Goal: Check status: Check status

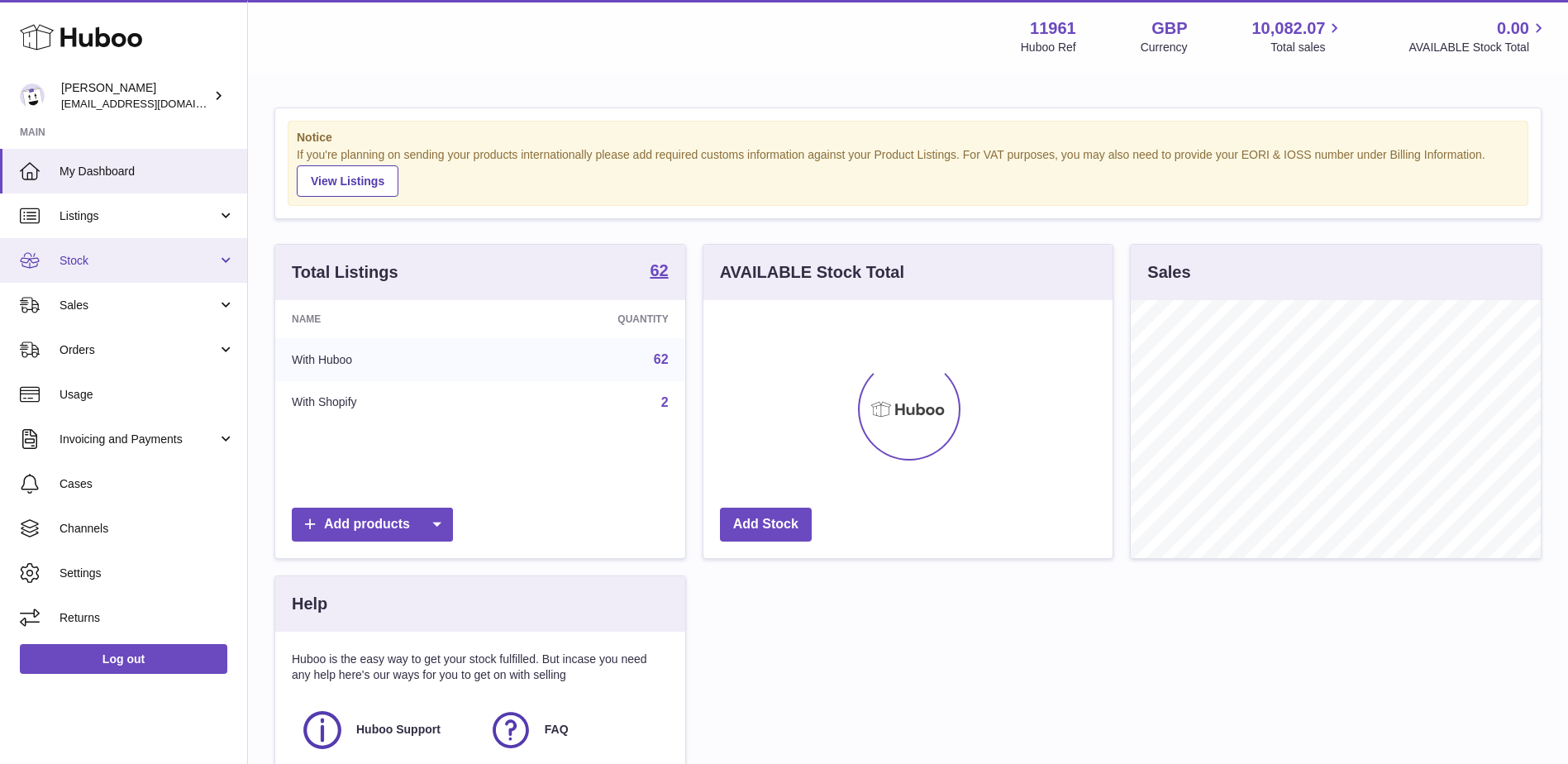
scroll to position [258, 409]
click at [88, 262] on span "Stock" at bounding box center [139, 261] width 158 height 15
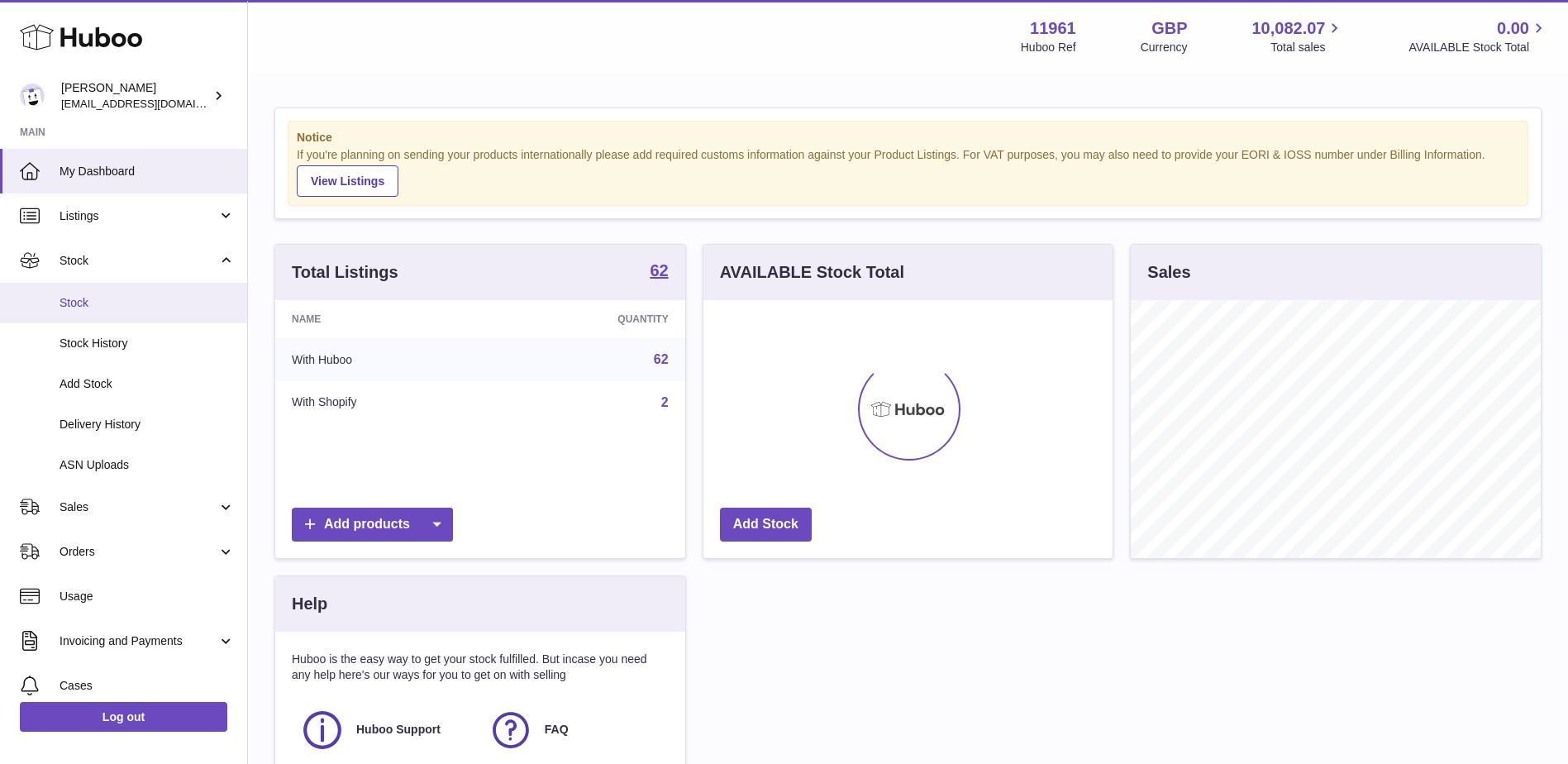
click at [81, 304] on span "Stock" at bounding box center [147, 303] width 175 height 15
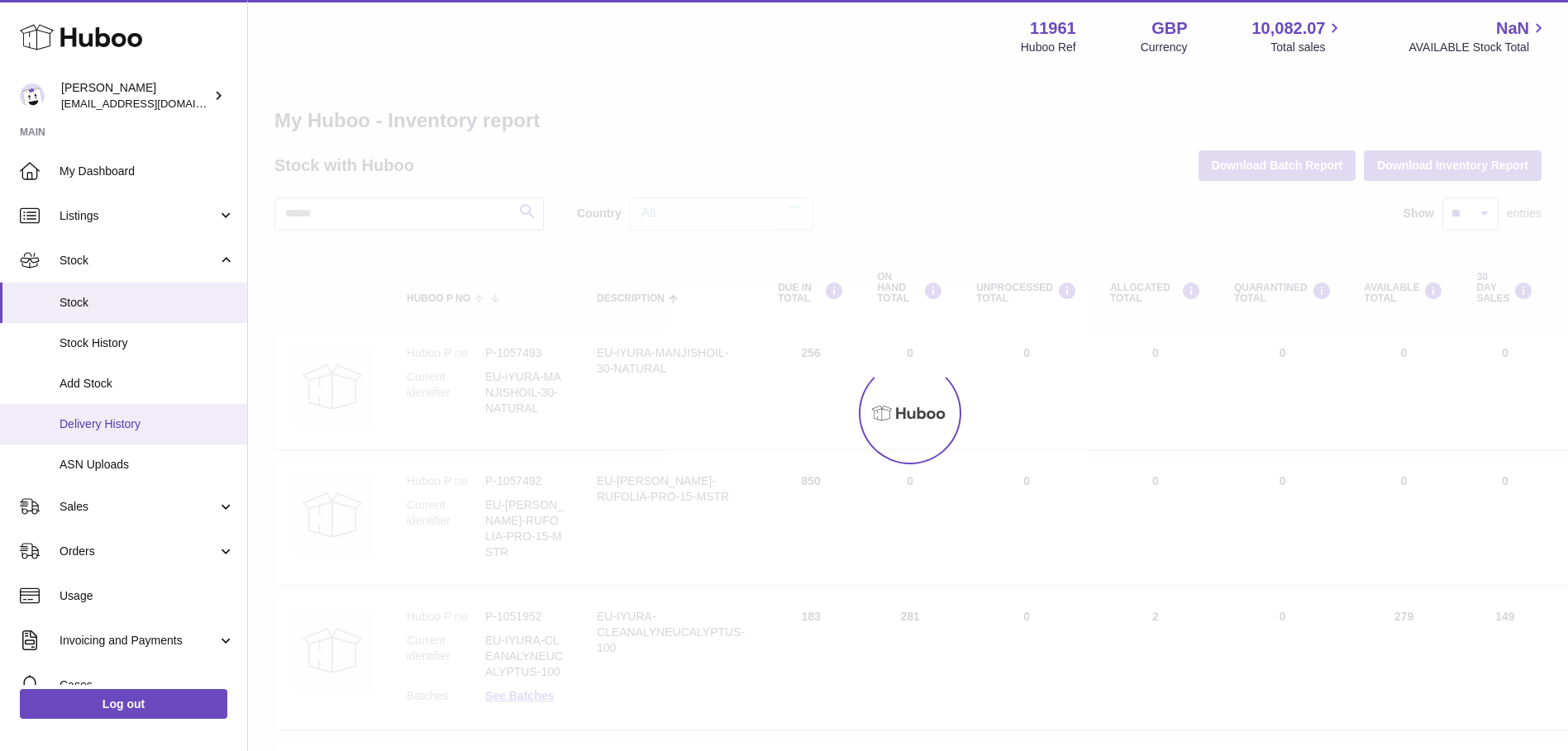
drag, startPoint x: 0, startPoint y: 0, endPoint x: 91, endPoint y: 426, distance: 435.6
click at [91, 426] on span "Delivery History" at bounding box center [147, 424] width 175 height 15
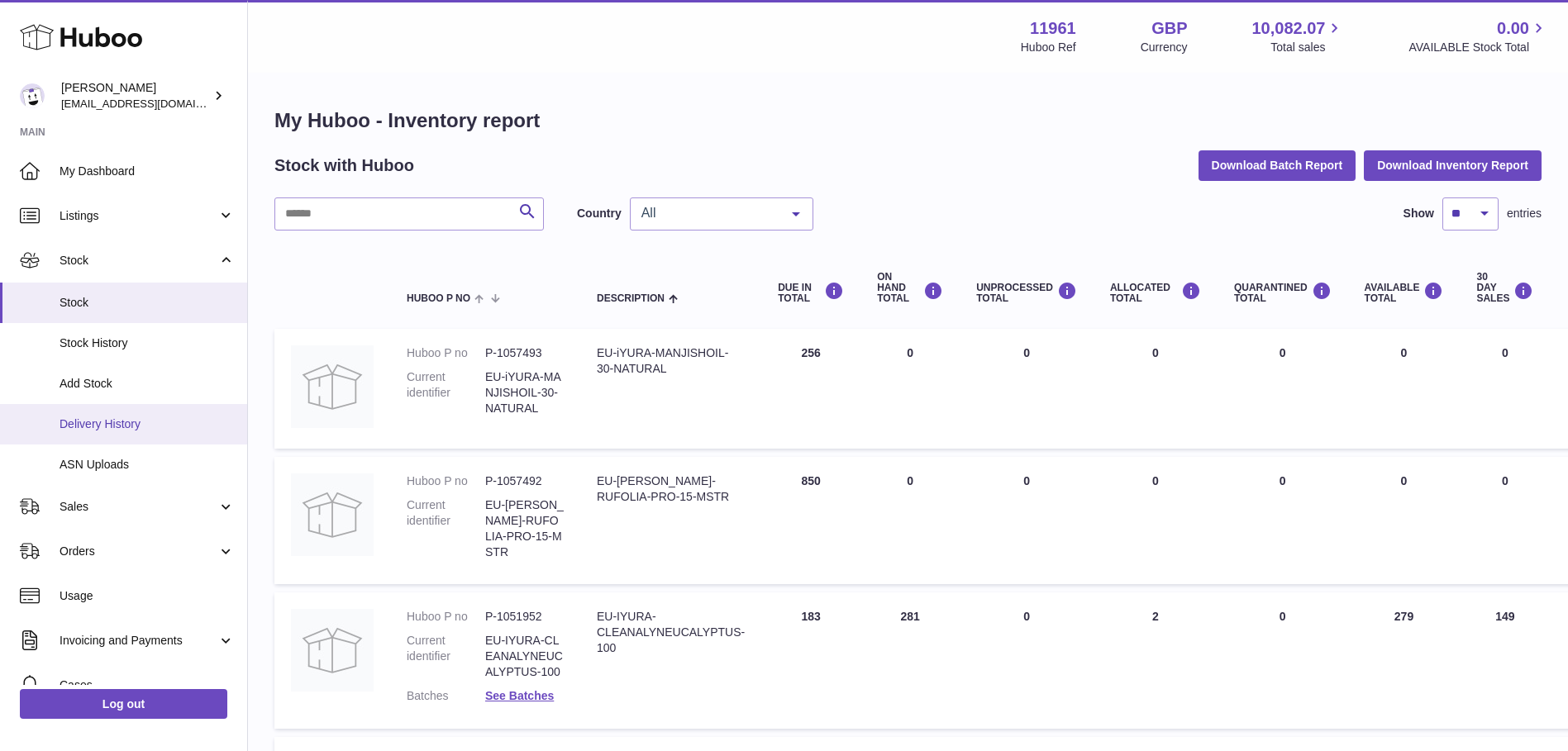
click at [100, 420] on span "Delivery History" at bounding box center [147, 424] width 175 height 15
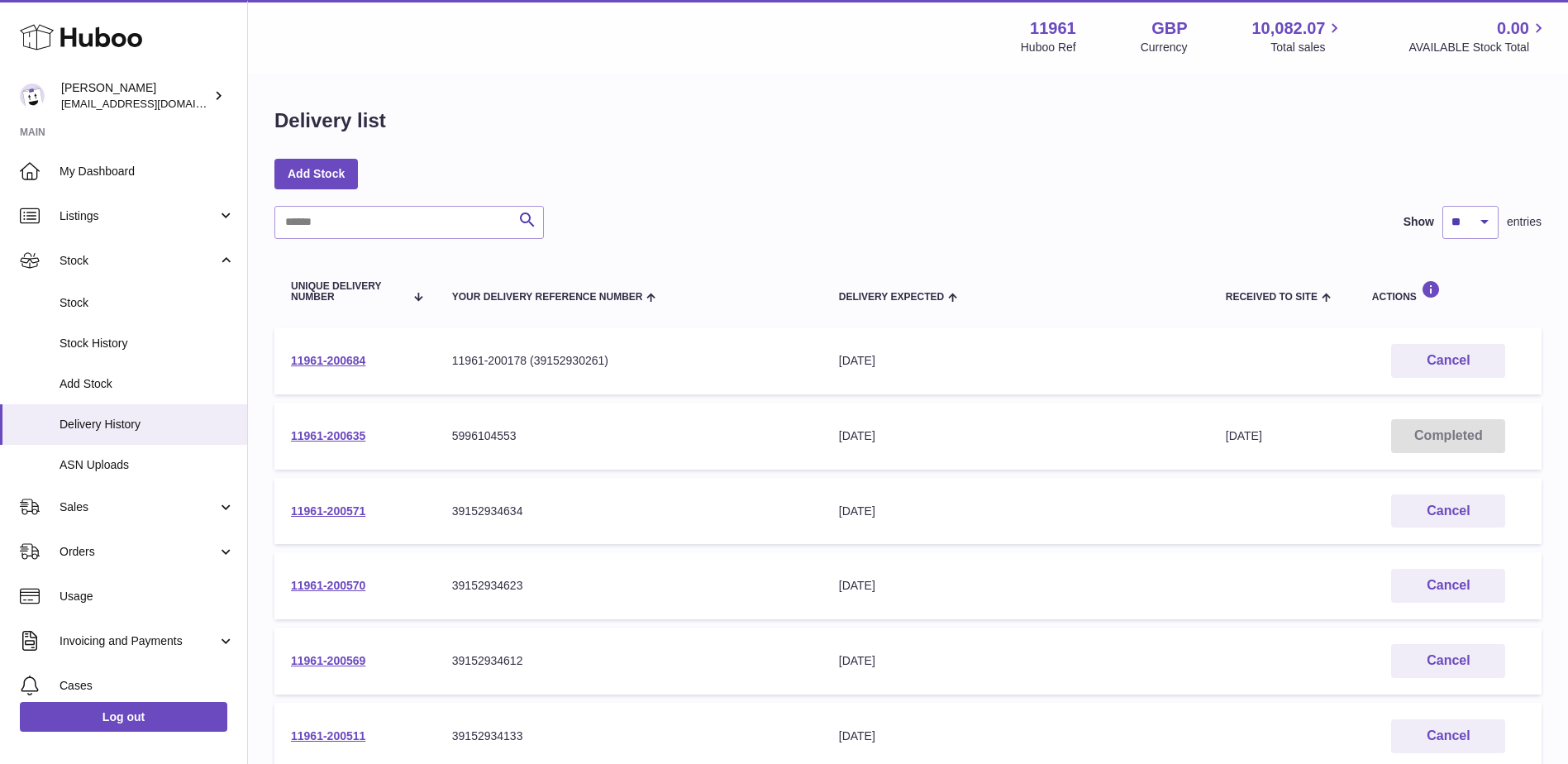
click at [627, 207] on div "Search Show ** ** ** *** entries" at bounding box center [908, 222] width 1268 height 33
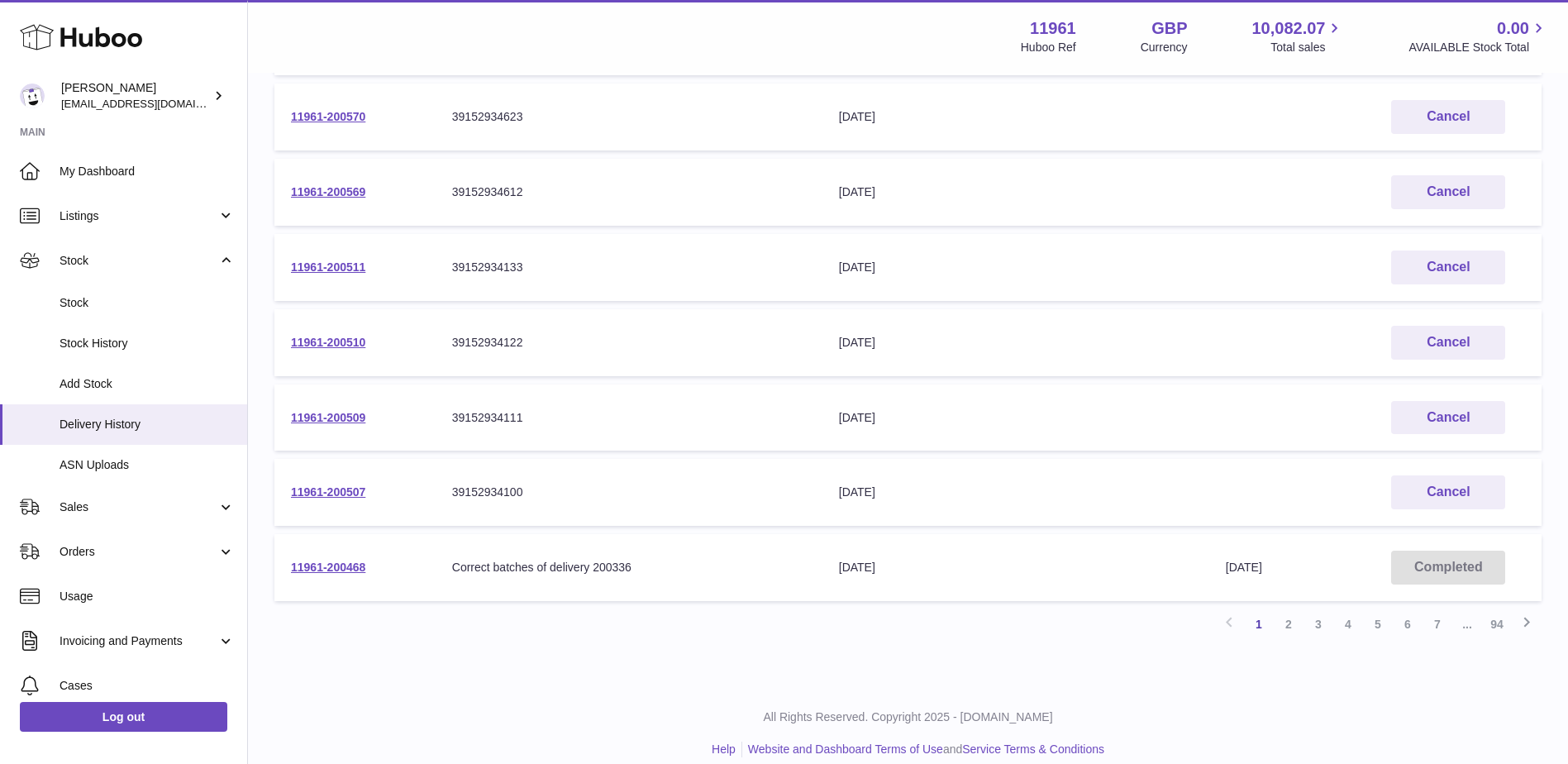
scroll to position [487, 0]
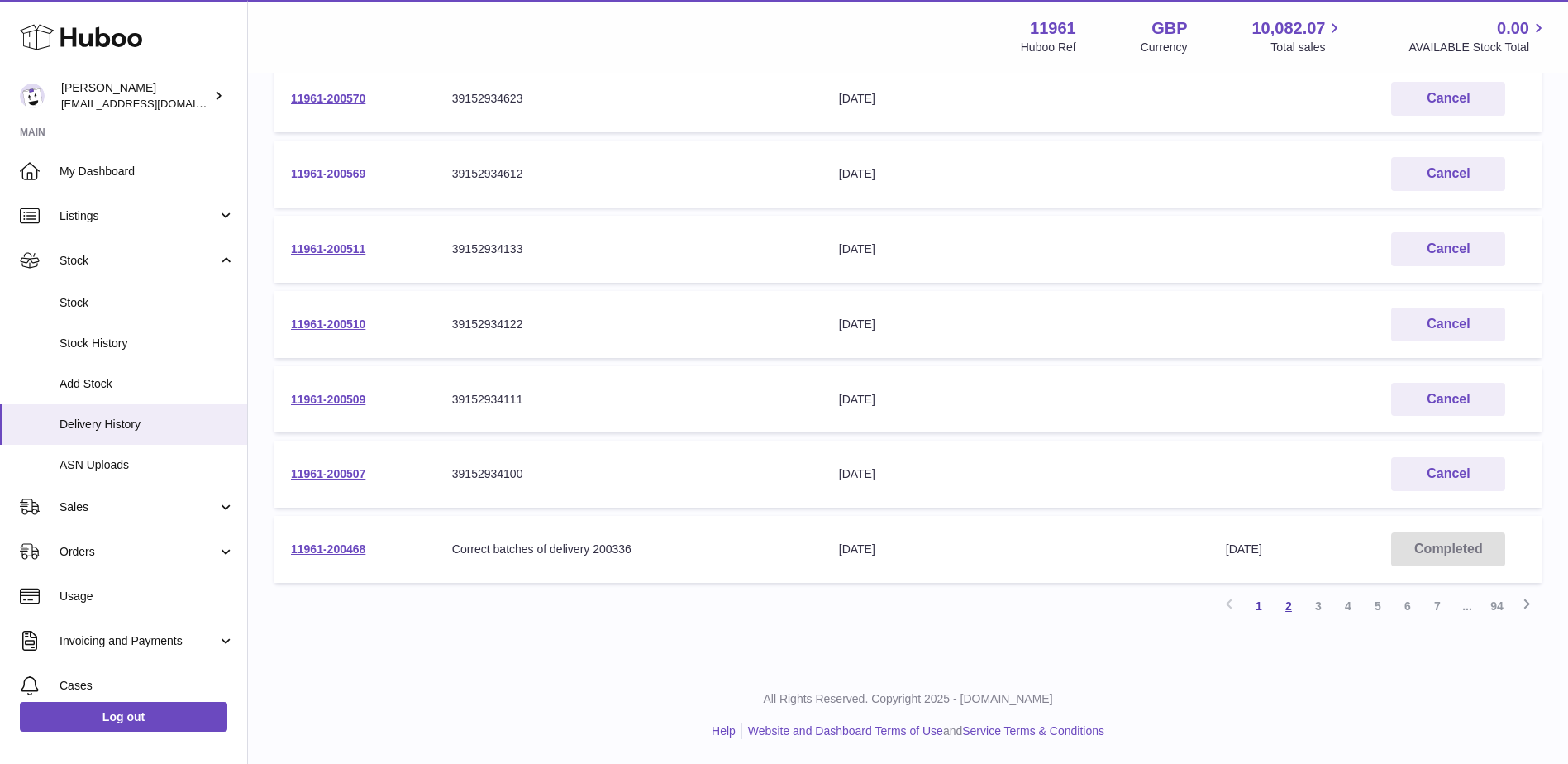
click at [1281, 603] on link "2" at bounding box center [1289, 606] width 30 height 30
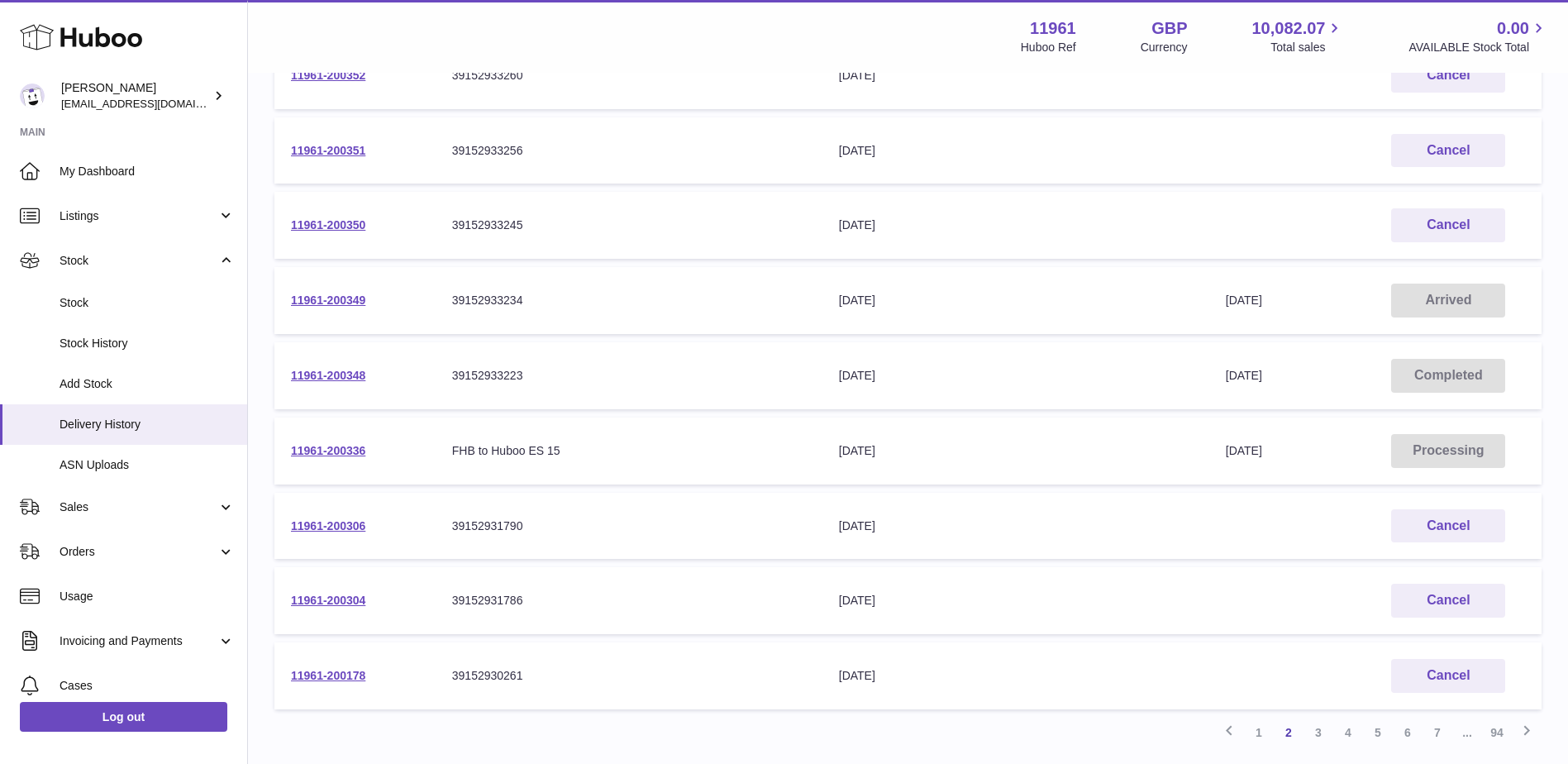
scroll to position [487, 0]
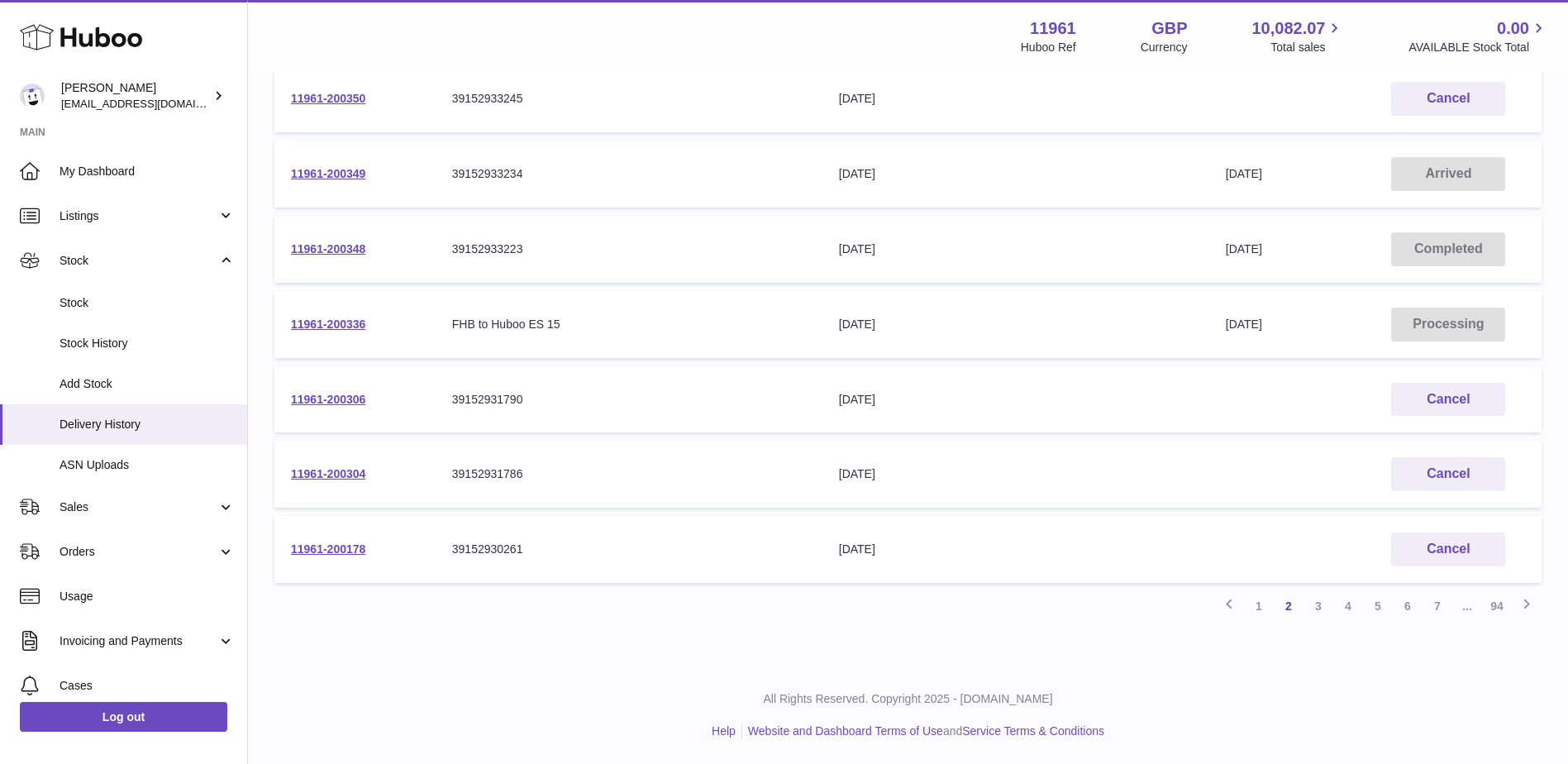
click at [1258, 605] on link "1" at bounding box center [1259, 606] width 30 height 30
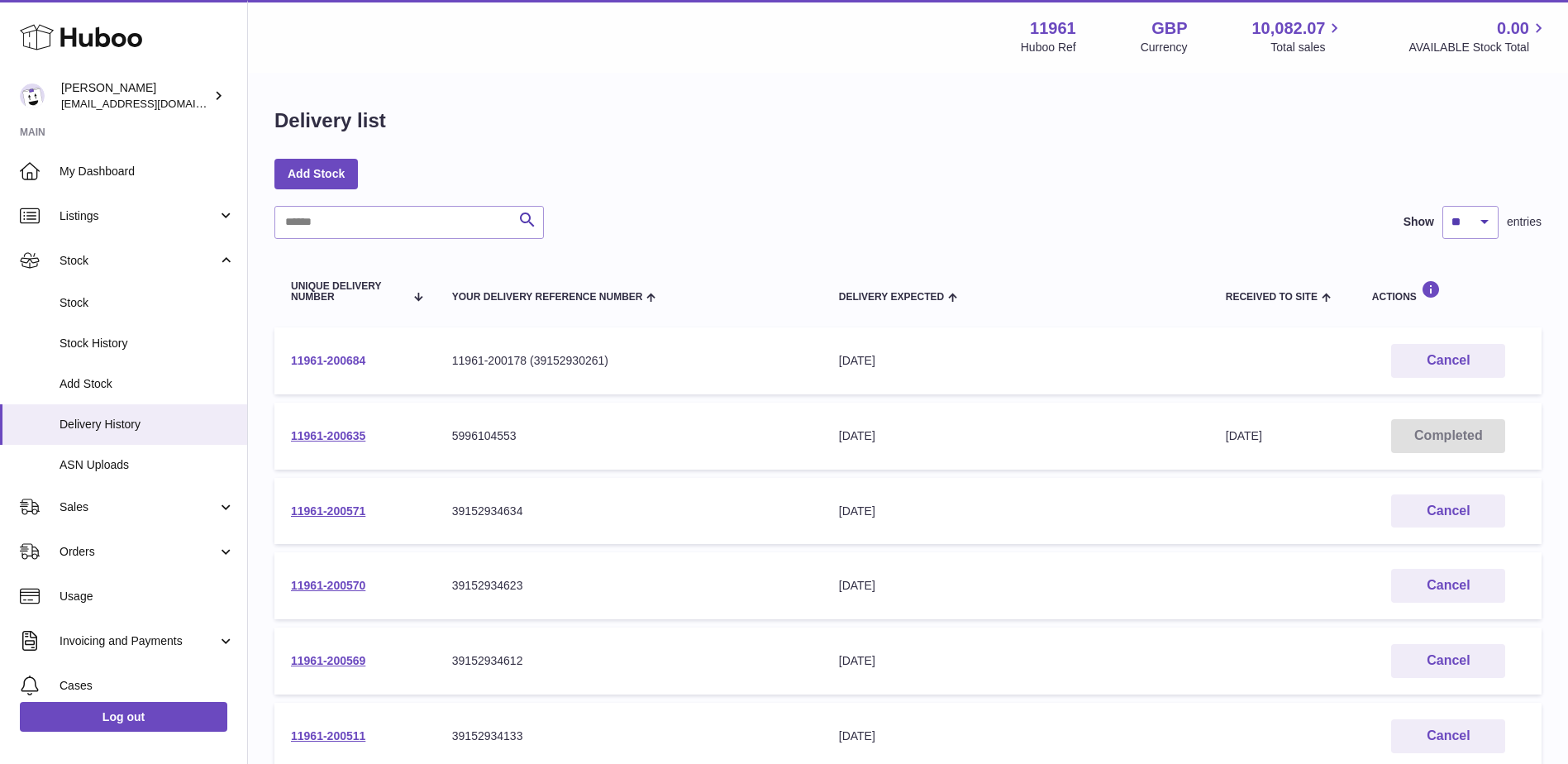
click at [342, 362] on link "11961-200684" at bounding box center [328, 361] width 74 height 13
click at [362, 305] on th "Unique Delivery Number" at bounding box center [355, 292] width 162 height 56
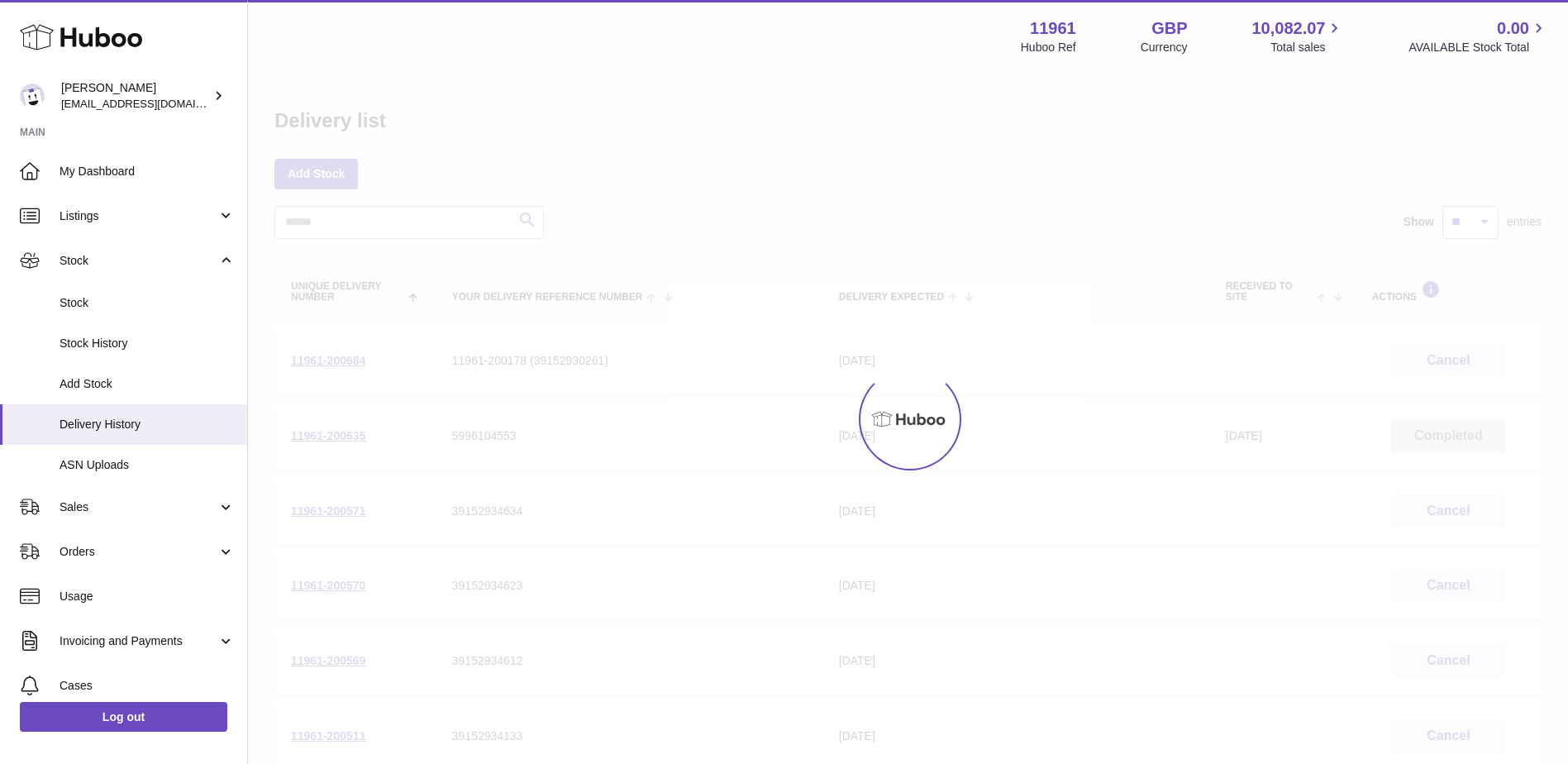
drag, startPoint x: 362, startPoint y: 305, endPoint x: 380, endPoint y: 384, distance: 81.0
click at [380, 384] on div at bounding box center [908, 419] width 1321 height 690
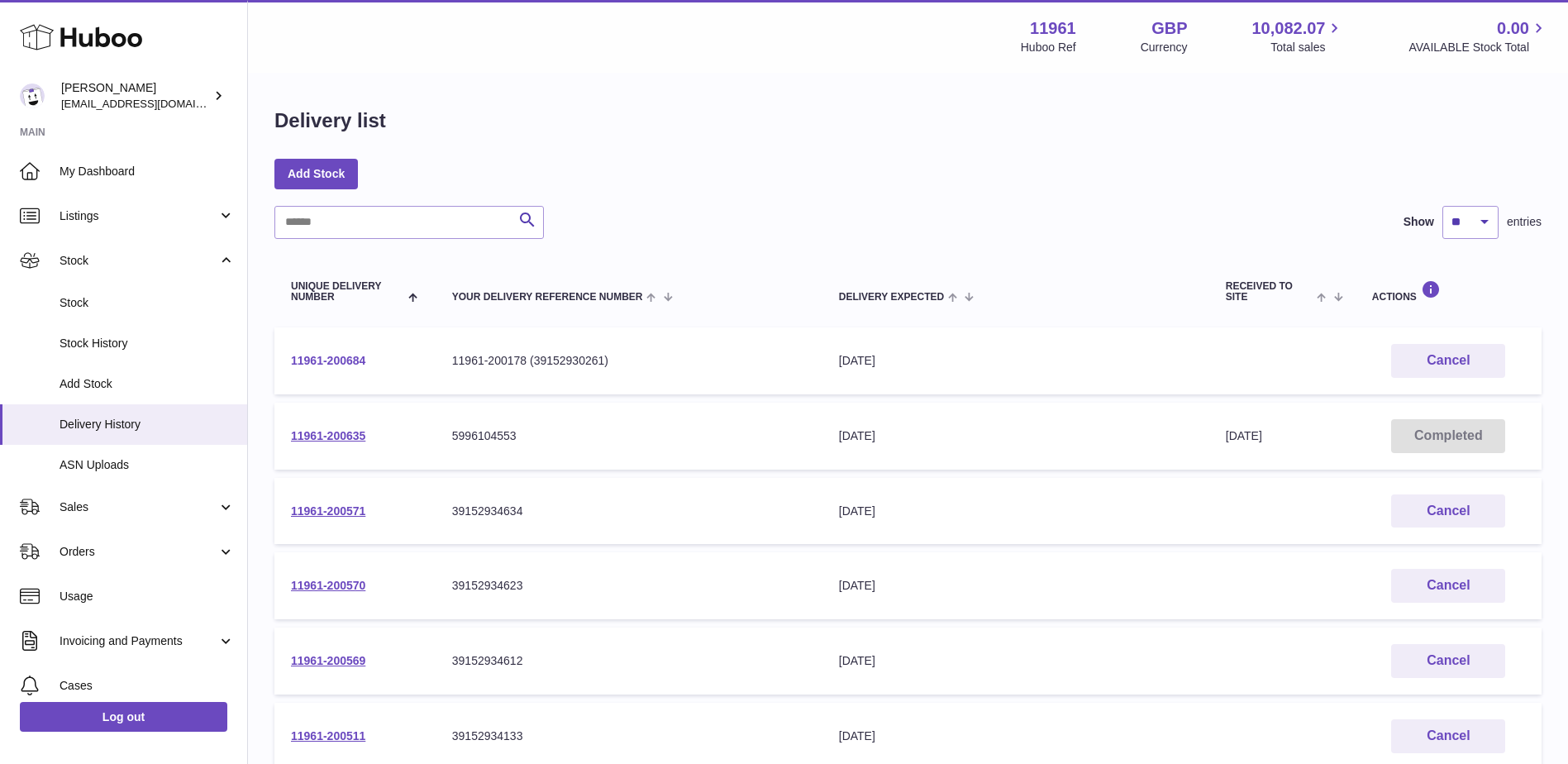
drag, startPoint x: 78, startPoint y: 4, endPoint x: 345, endPoint y: 356, distance: 441.8
click at [345, 356] on link "11961-200684" at bounding box center [328, 361] width 74 height 13
click at [315, 265] on th "Unique Delivery Number" at bounding box center [355, 292] width 162 height 56
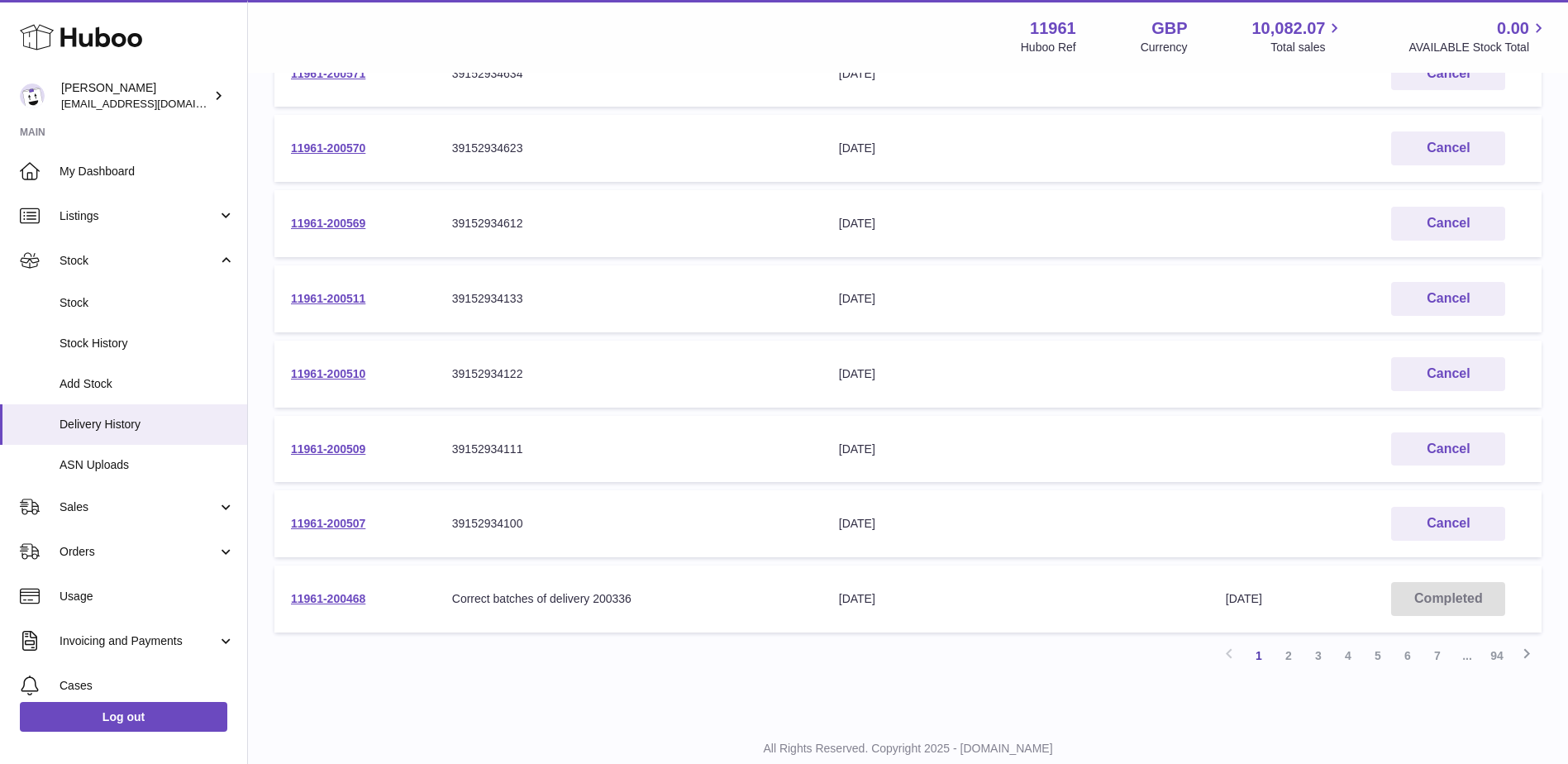
scroll to position [487, 0]
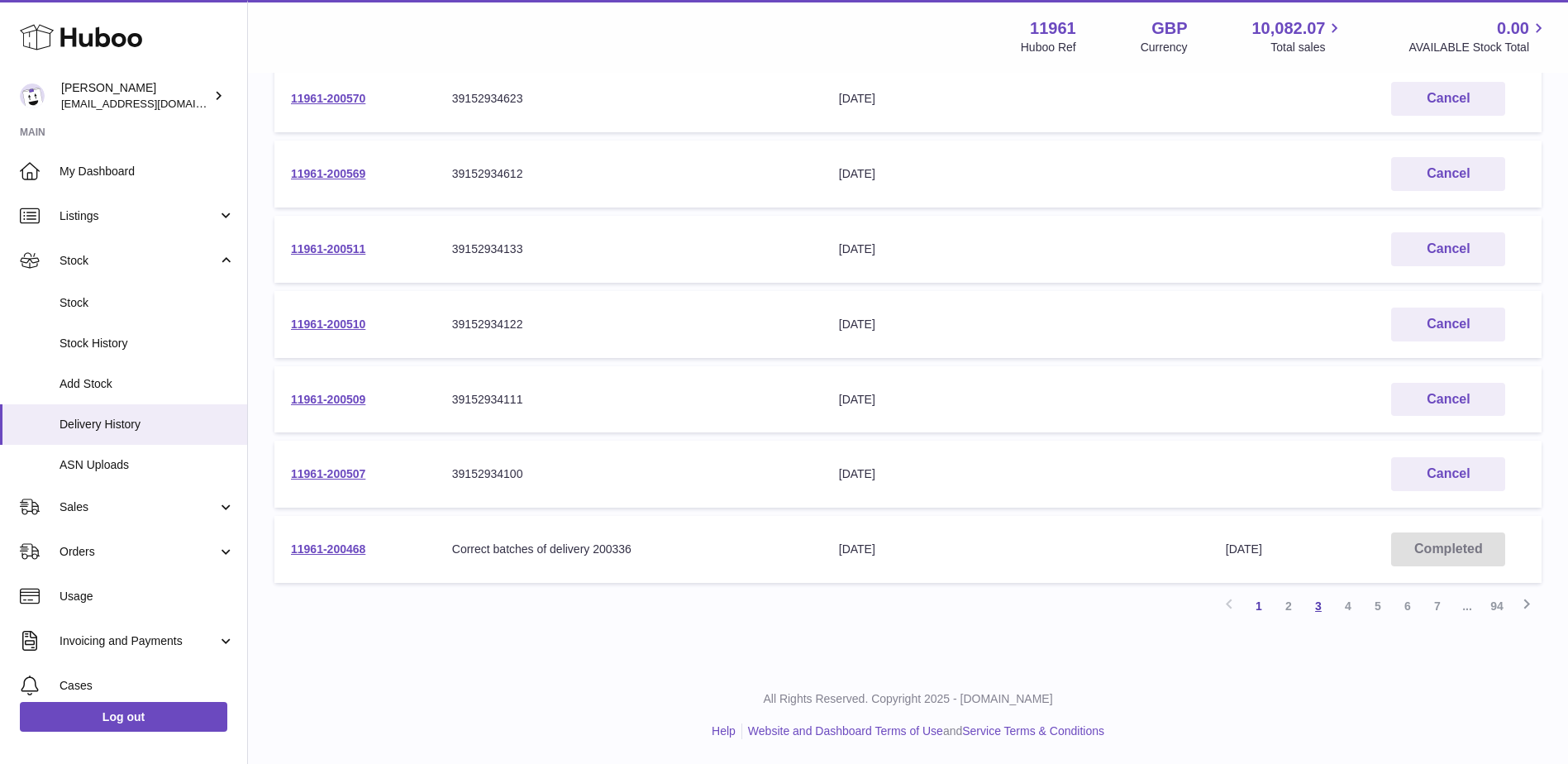
click at [1308, 610] on link "3" at bounding box center [1318, 606] width 30 height 30
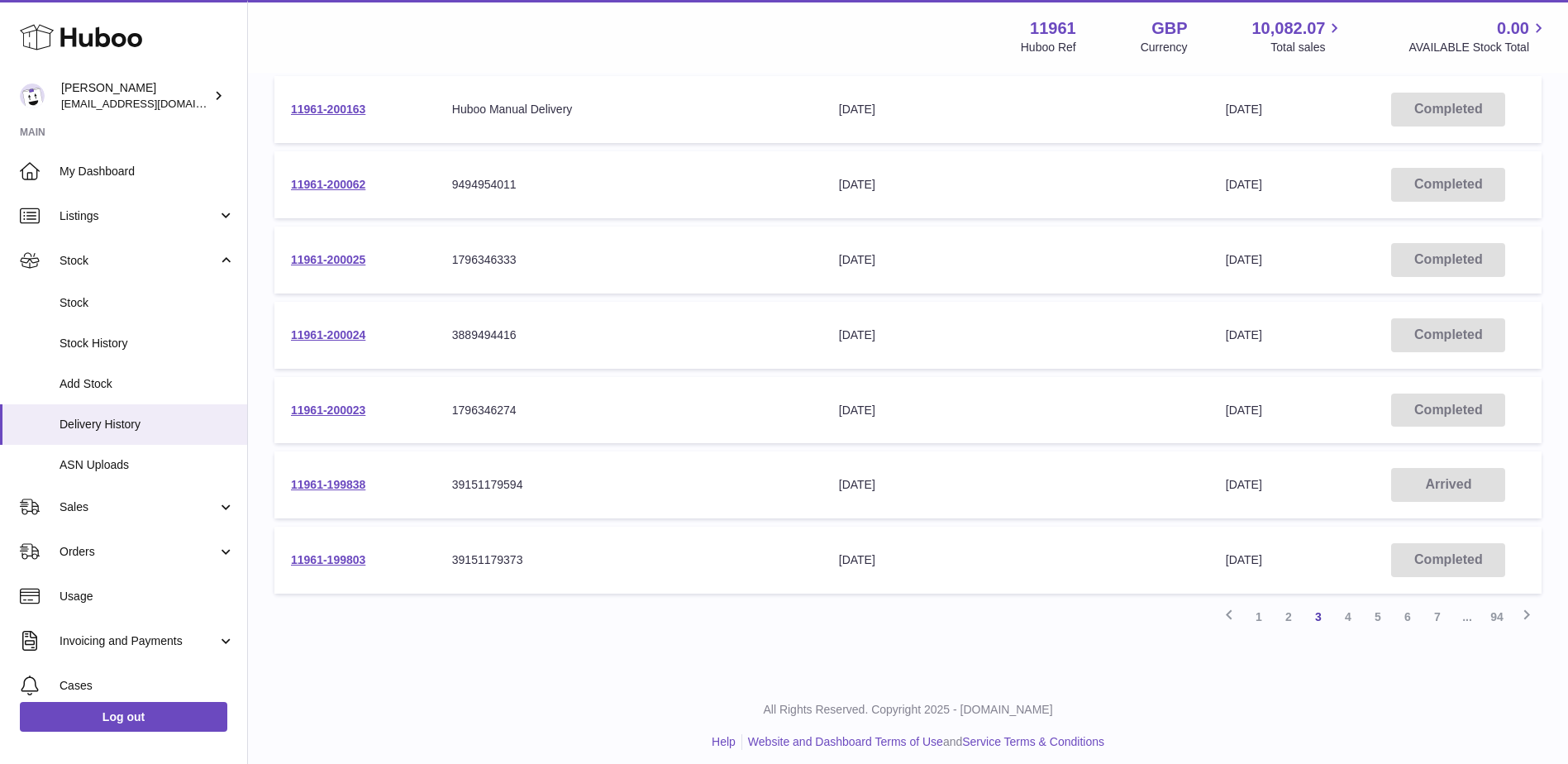
scroll to position [487, 0]
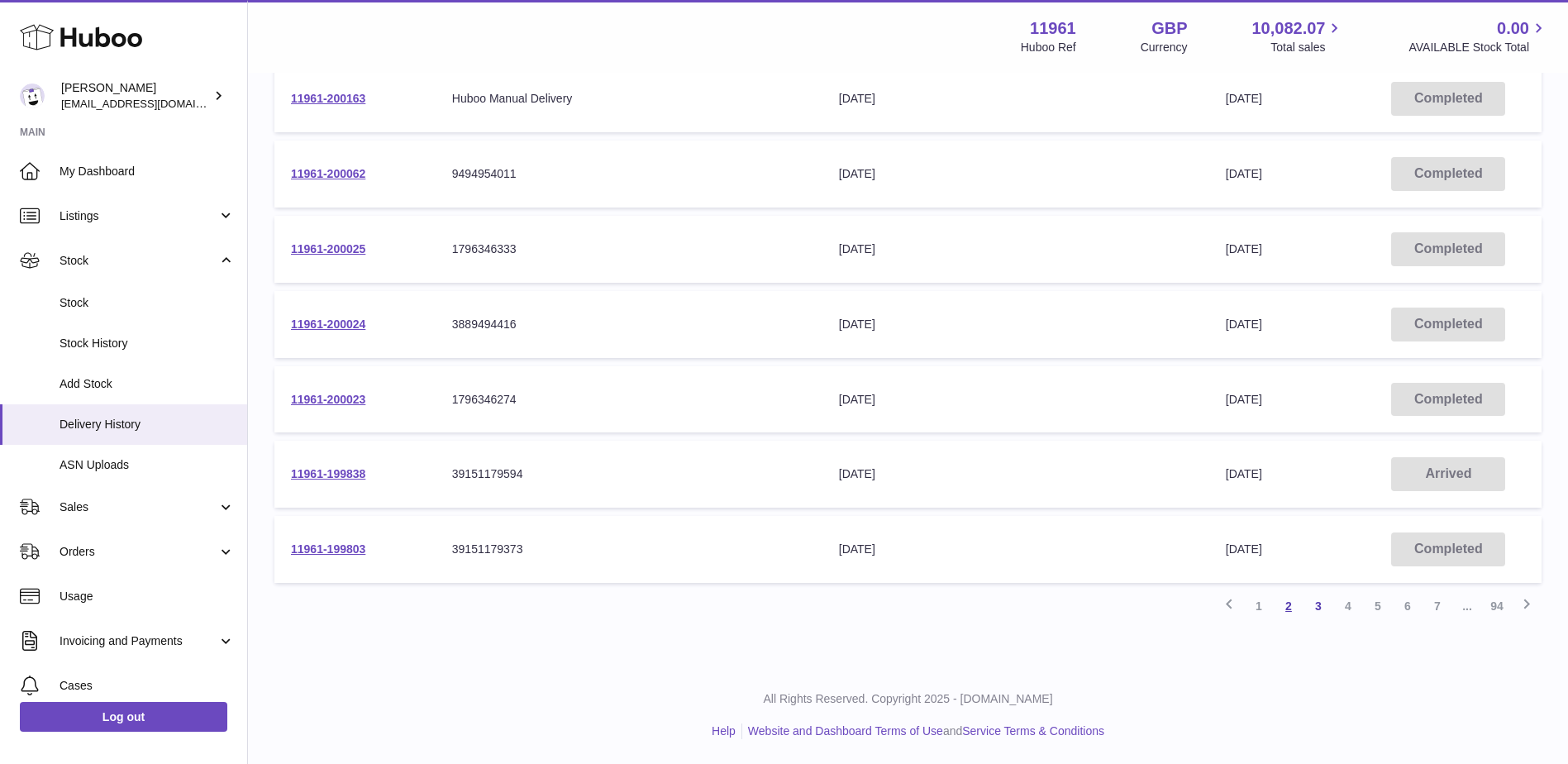
click at [1289, 609] on link "2" at bounding box center [1289, 606] width 30 height 30
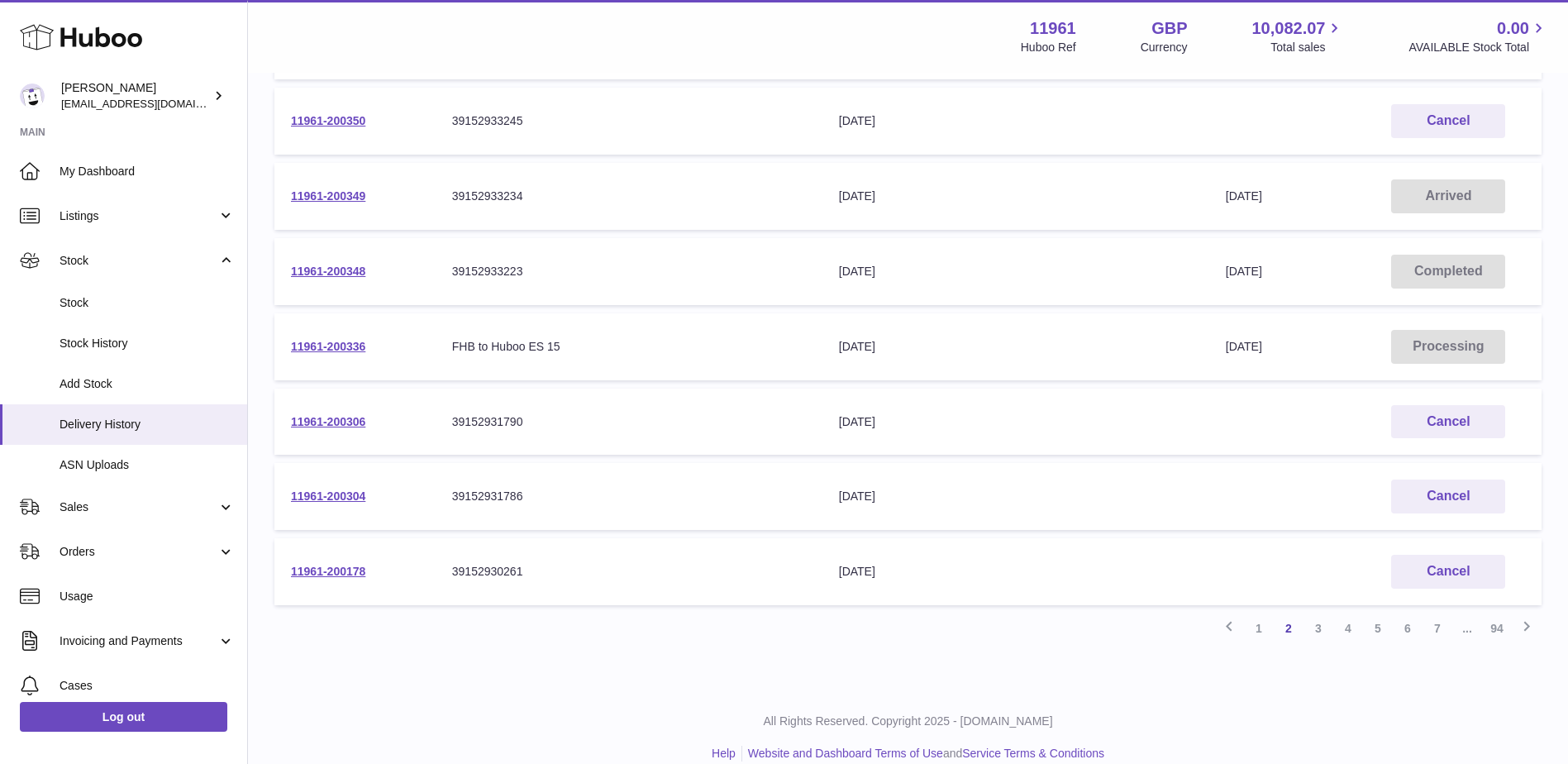
scroll to position [466, 0]
click at [334, 572] on link "11961-200178" at bounding box center [328, 571] width 74 height 13
click at [569, 715] on p "All Rights Reserved. Copyright 2025 - [DOMAIN_NAME]" at bounding box center [908, 721] width 1294 height 15
click at [310, 420] on link "11961-200306" at bounding box center [328, 421] width 74 height 13
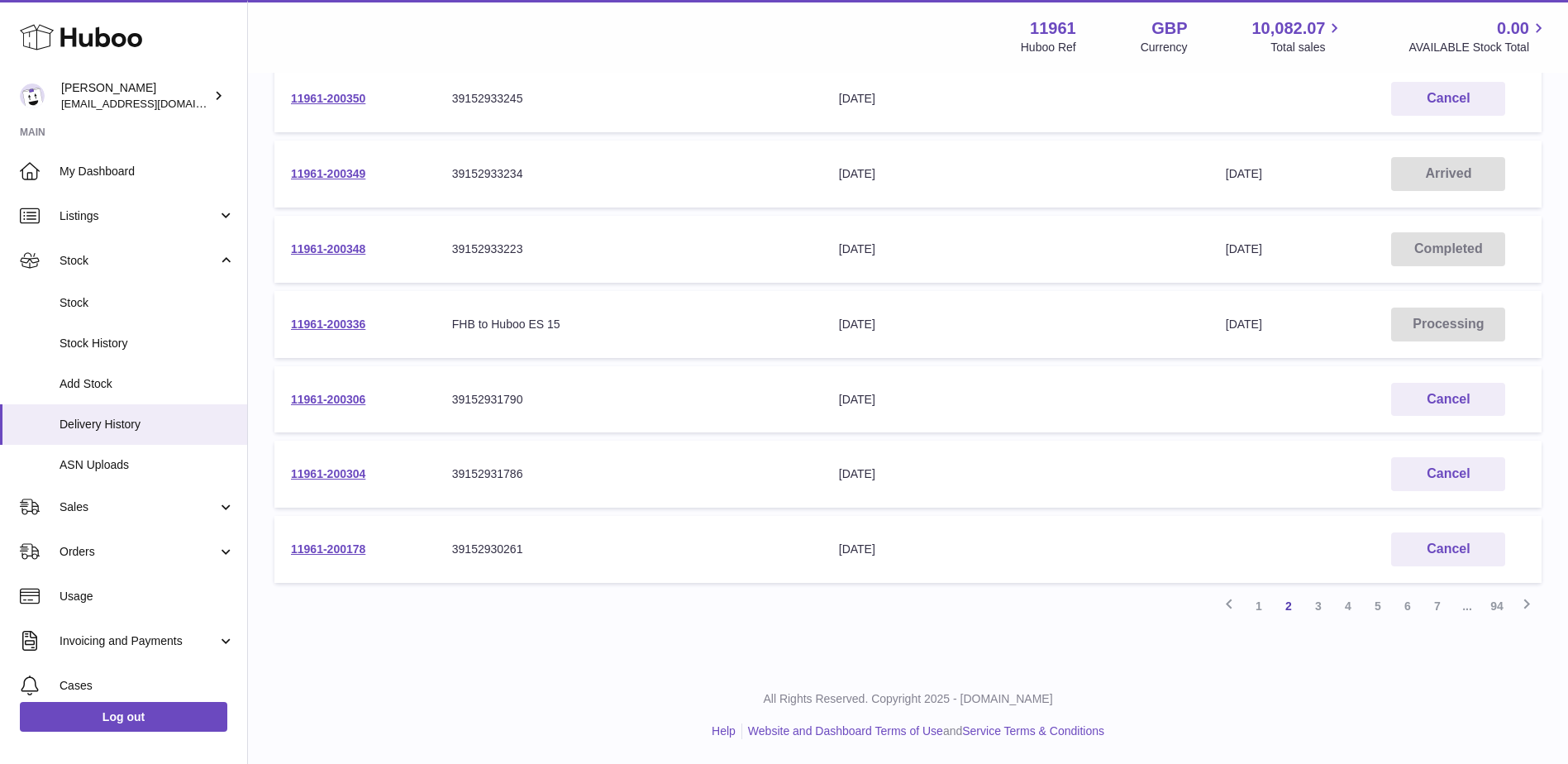
scroll to position [487, 0]
click at [1252, 603] on link "1" at bounding box center [1259, 606] width 30 height 30
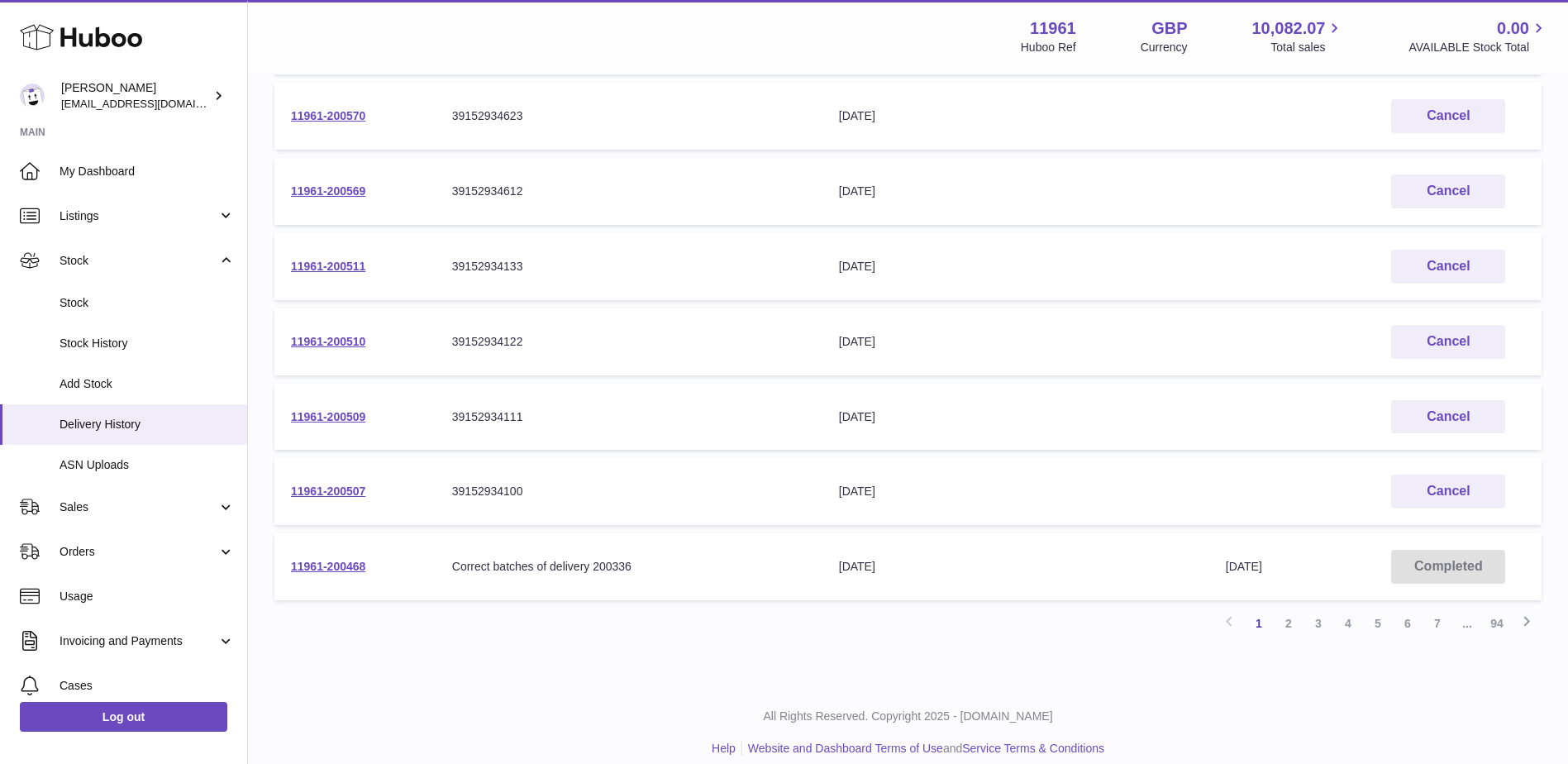
scroll to position [473, 0]
click at [1295, 615] on link "2" at bounding box center [1289, 620] width 30 height 30
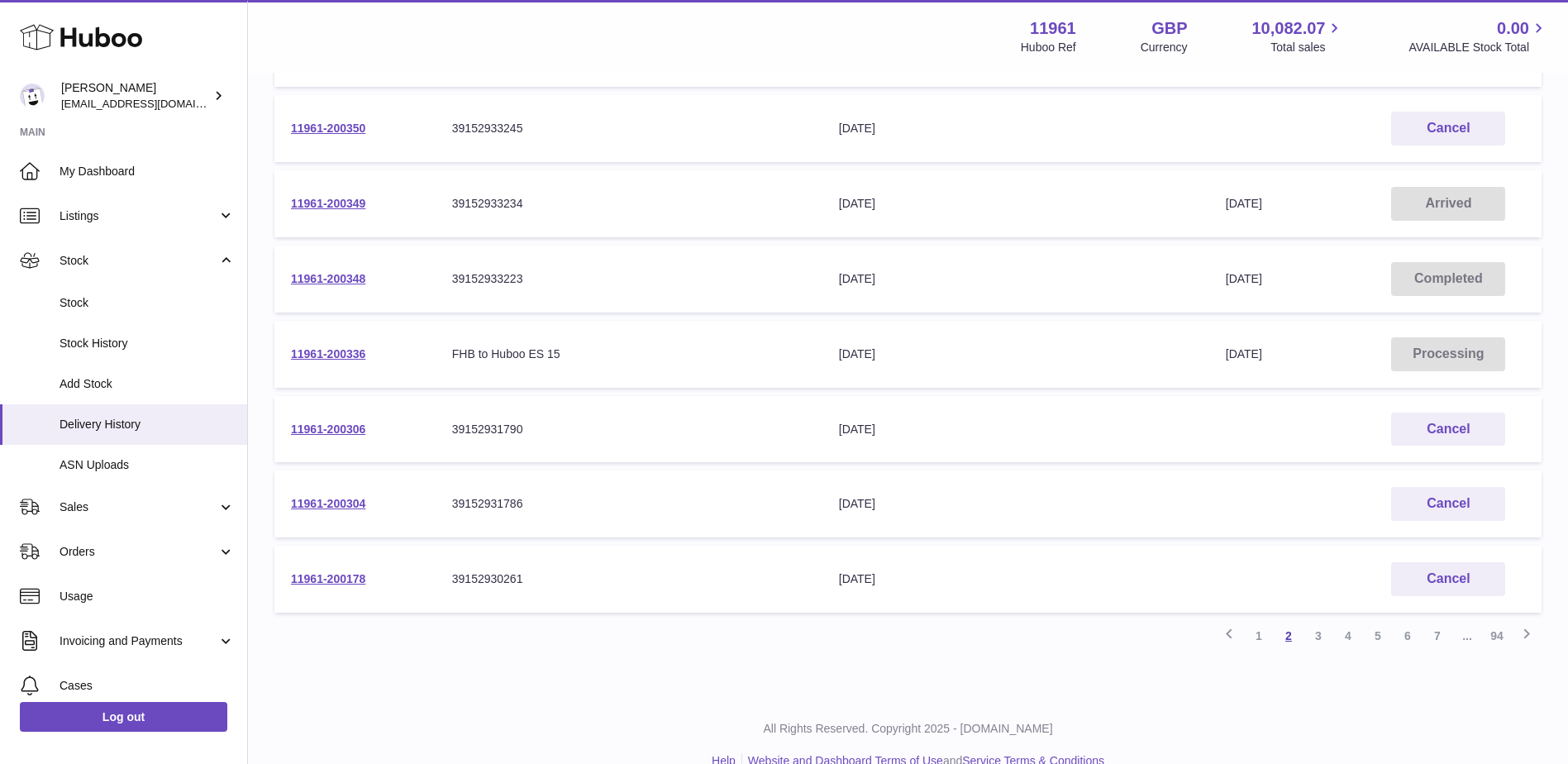
scroll to position [487, 0]
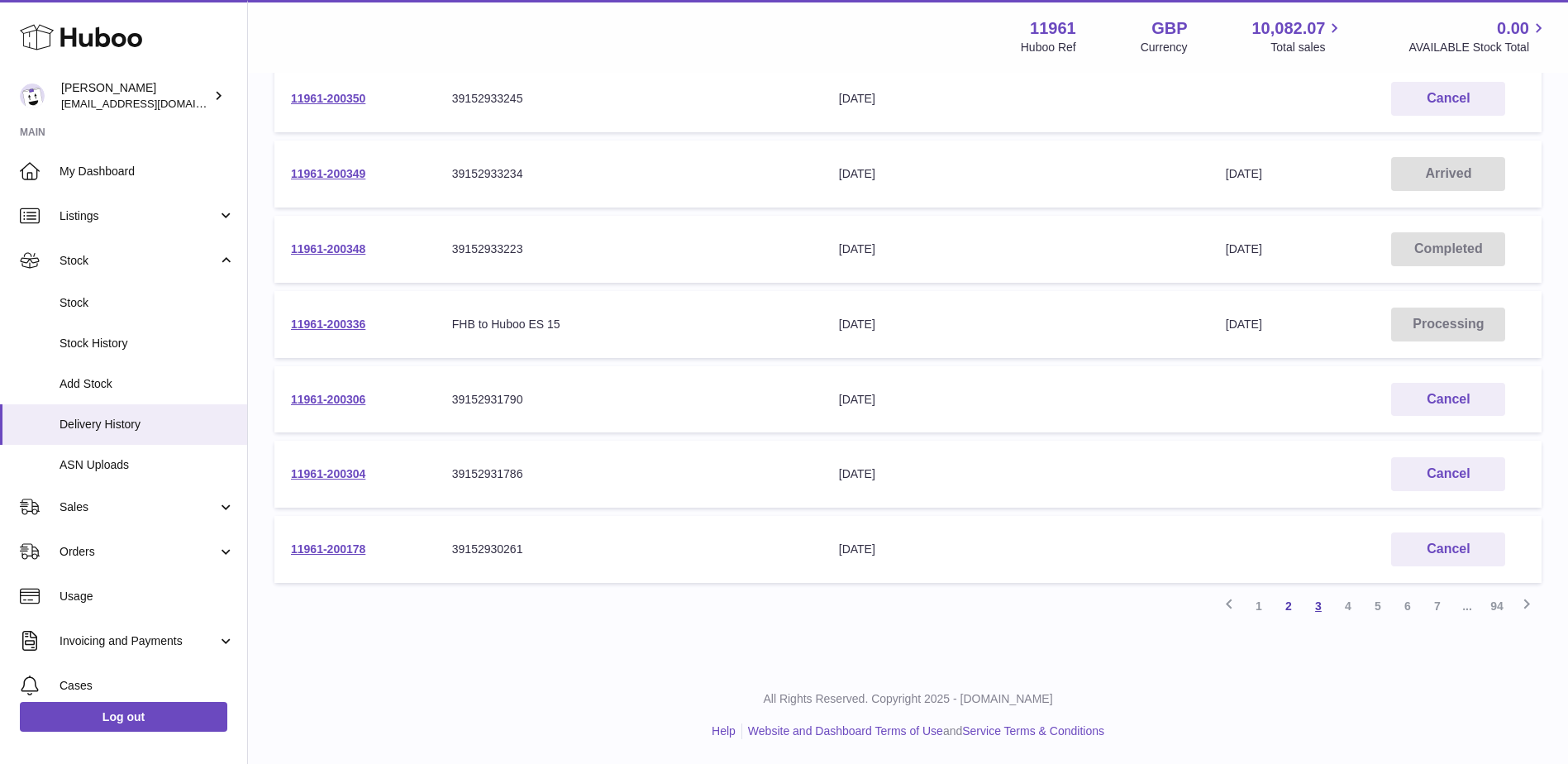
click at [1316, 612] on link "3" at bounding box center [1318, 606] width 30 height 30
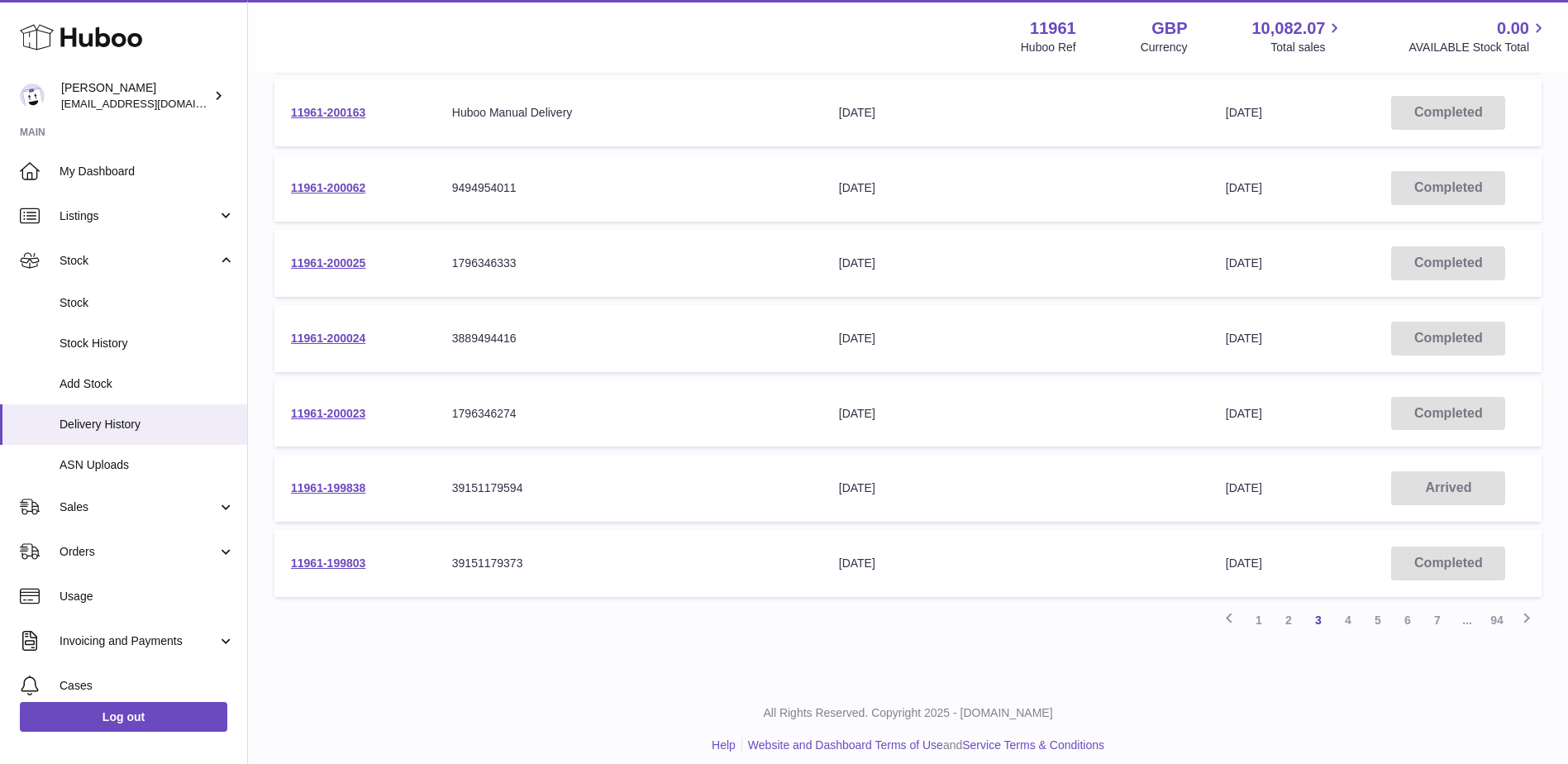
scroll to position [487, 0]
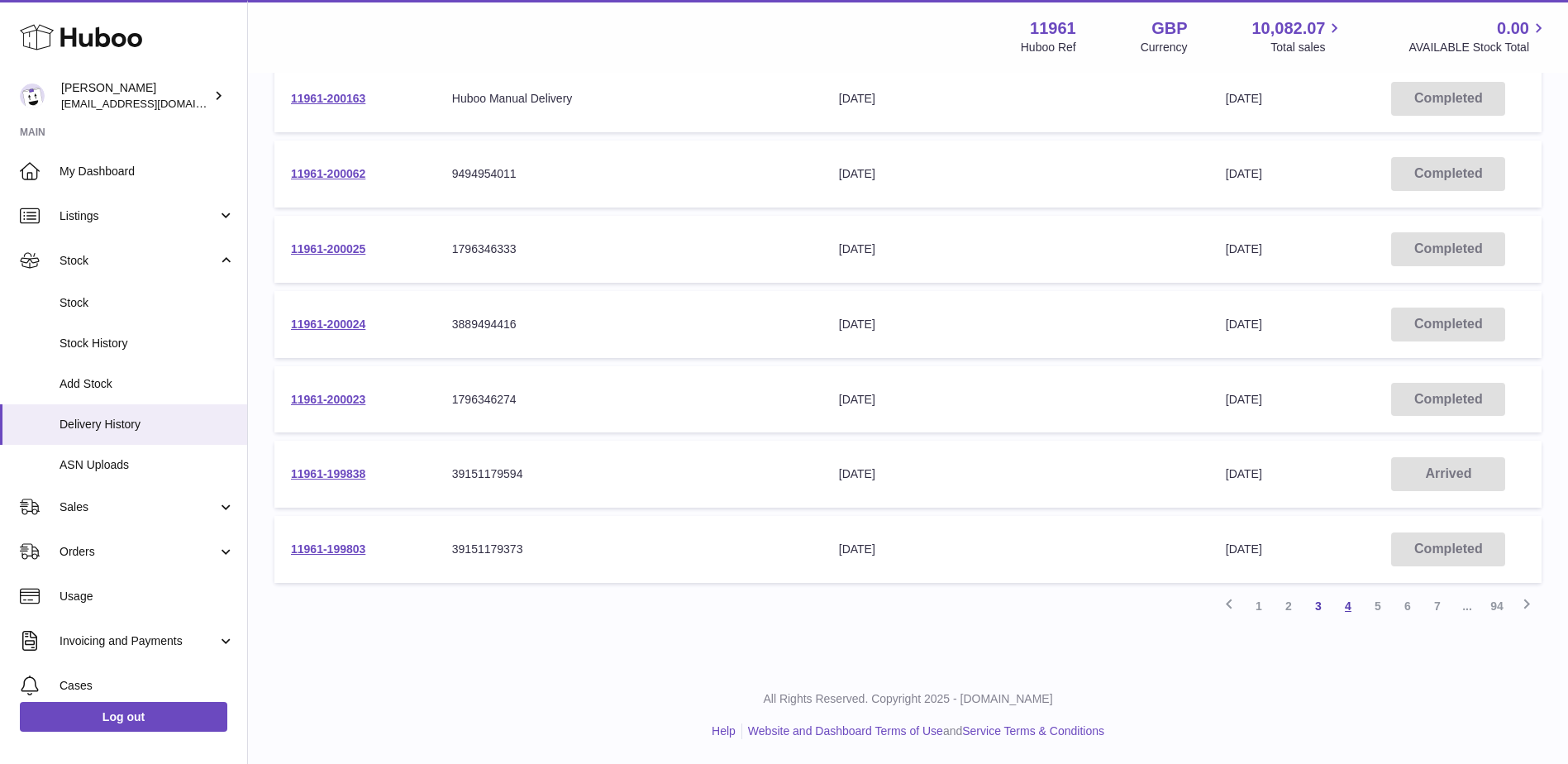
click at [1348, 604] on link "4" at bounding box center [1348, 606] width 30 height 30
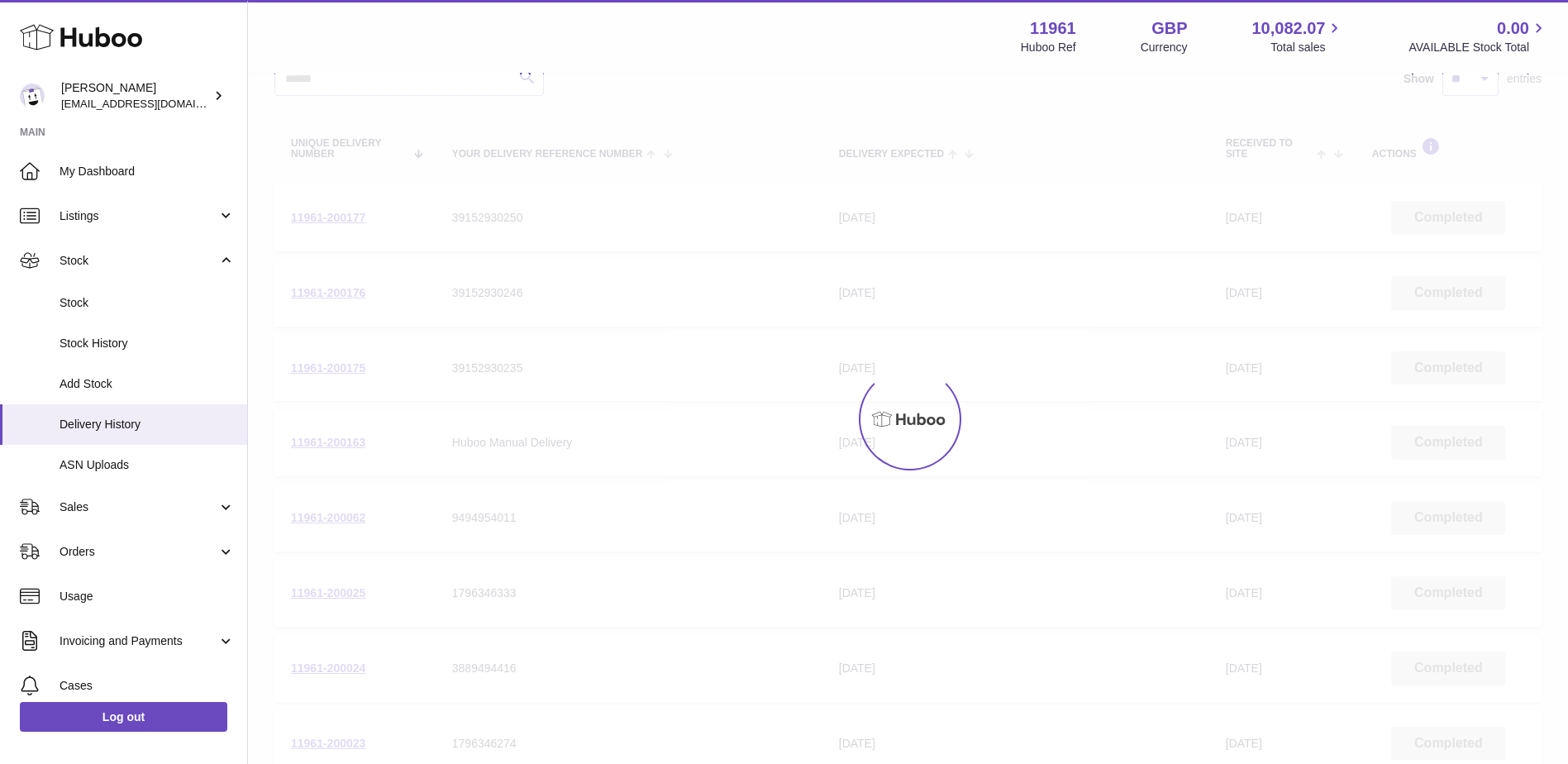
scroll to position [74, 0]
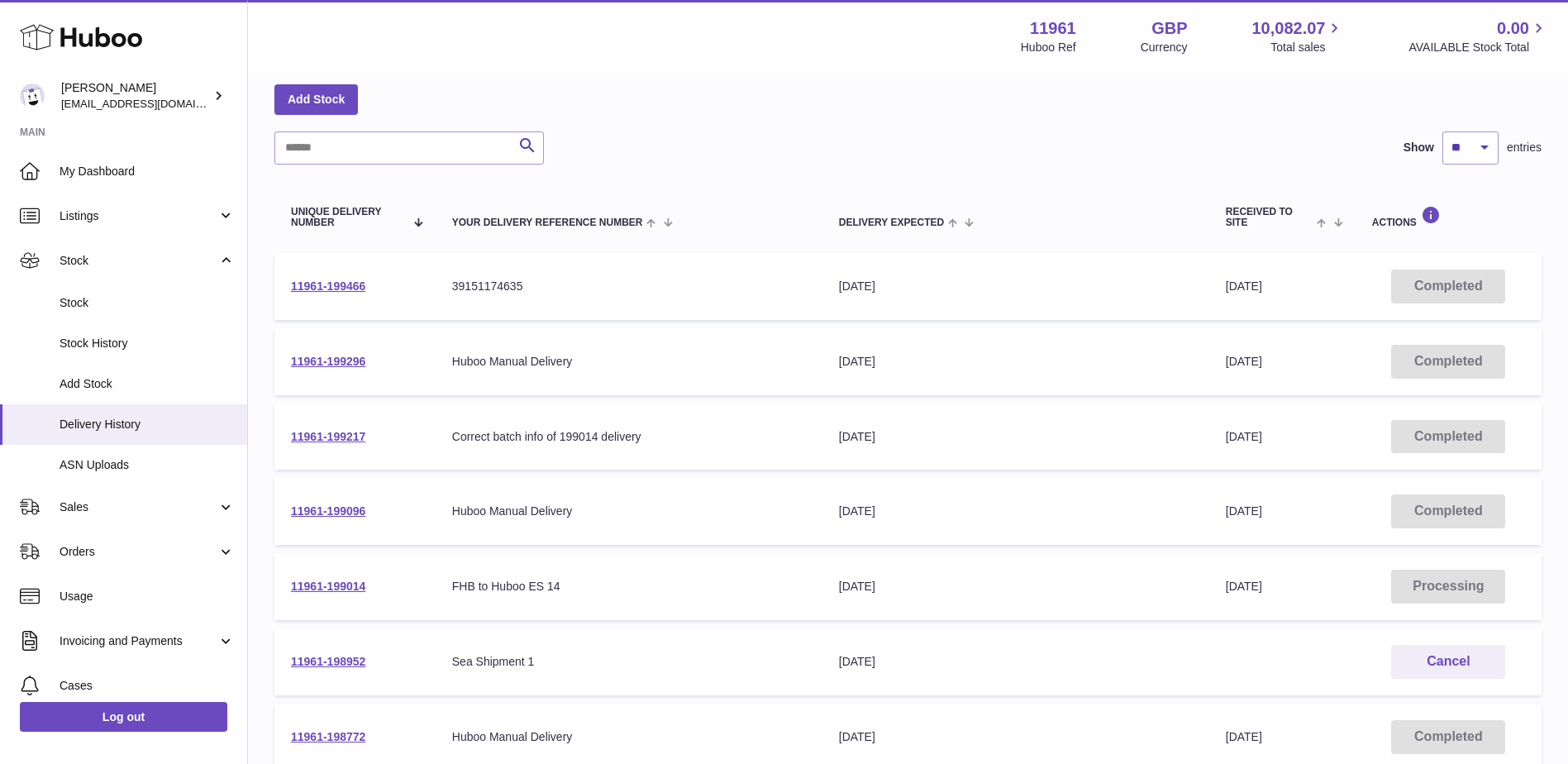
scroll to position [487, 0]
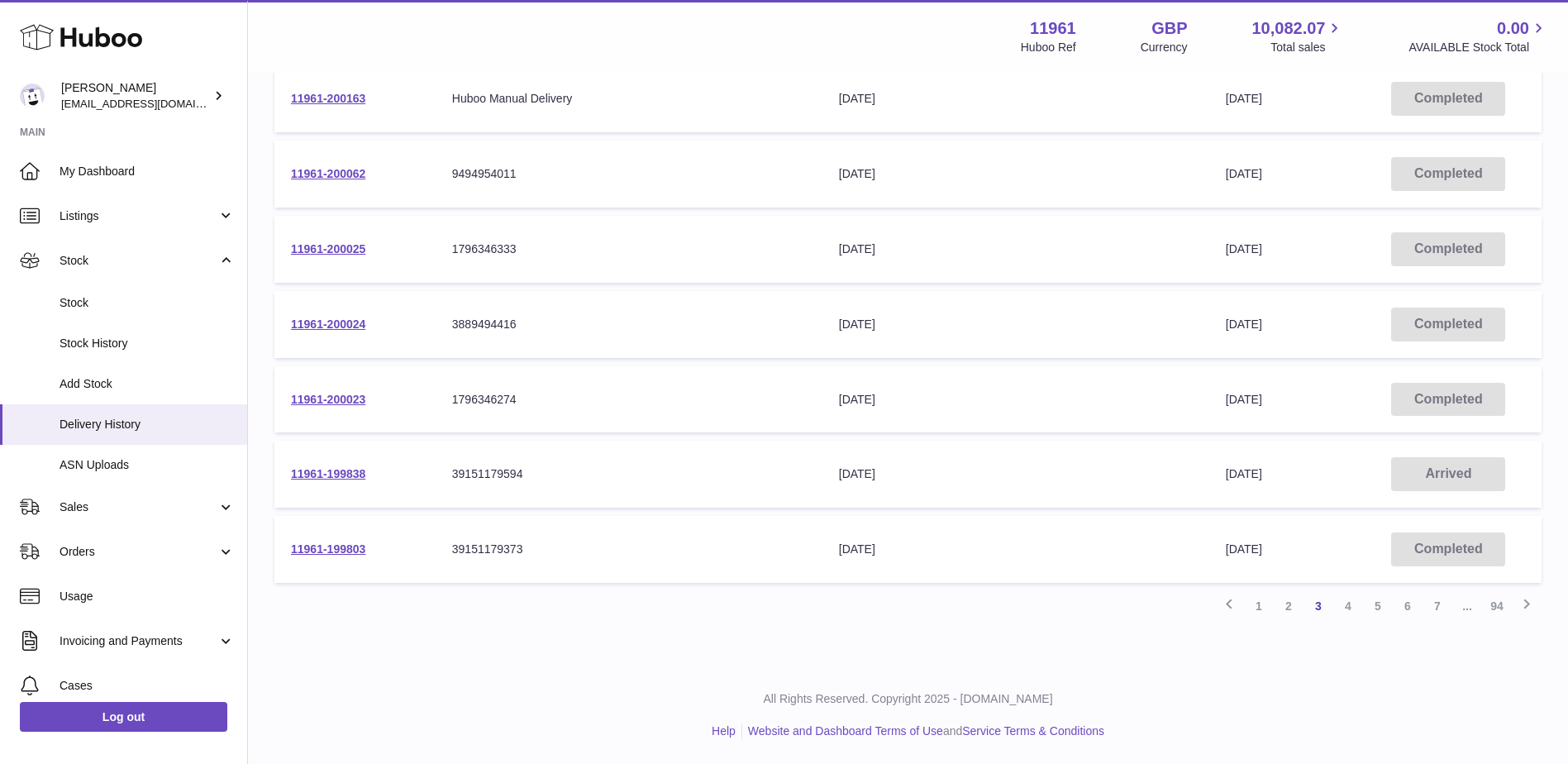
click at [267, 40] on div "Menu Huboo 11961 Huboo Ref GBP Currency 10,082.07 Total sales 0.00 AVAILABLE St…" at bounding box center [908, 37] width 1321 height 73
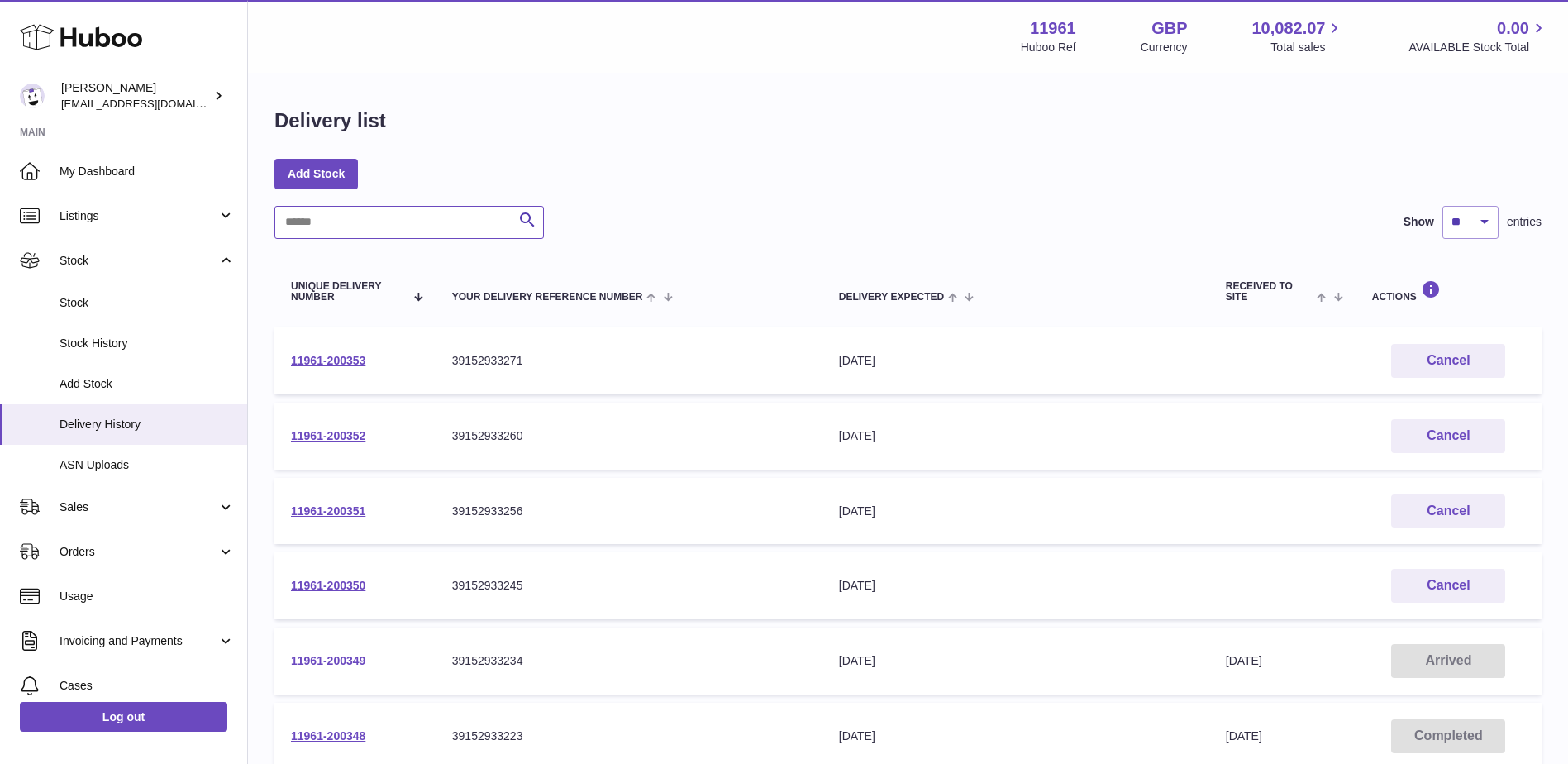
click at [384, 219] on input "text" at bounding box center [409, 222] width 269 height 33
paste input "**********"
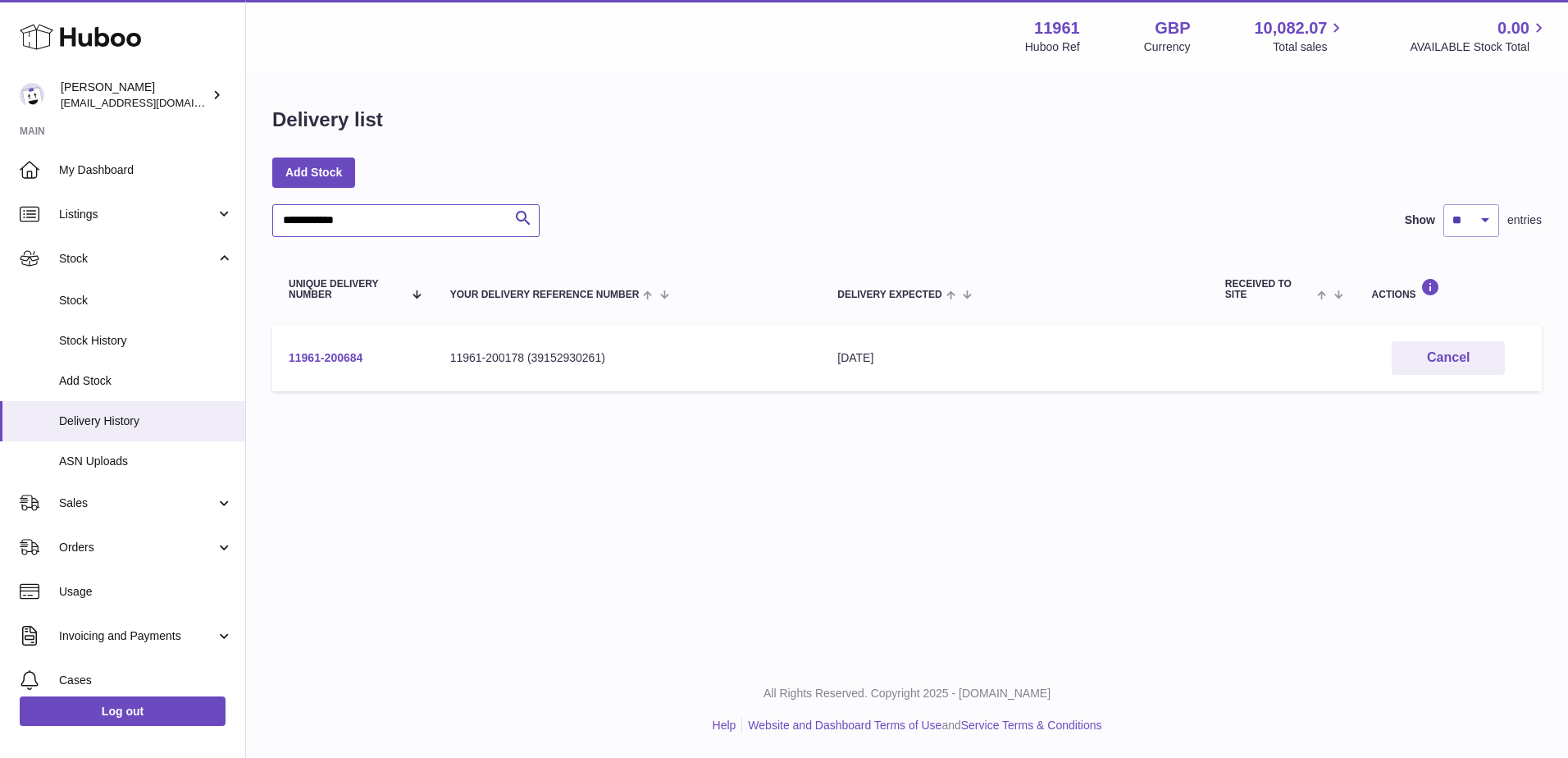
type input "**********"
click at [332, 359] on link "11961-200684" at bounding box center [325, 358] width 73 height 13
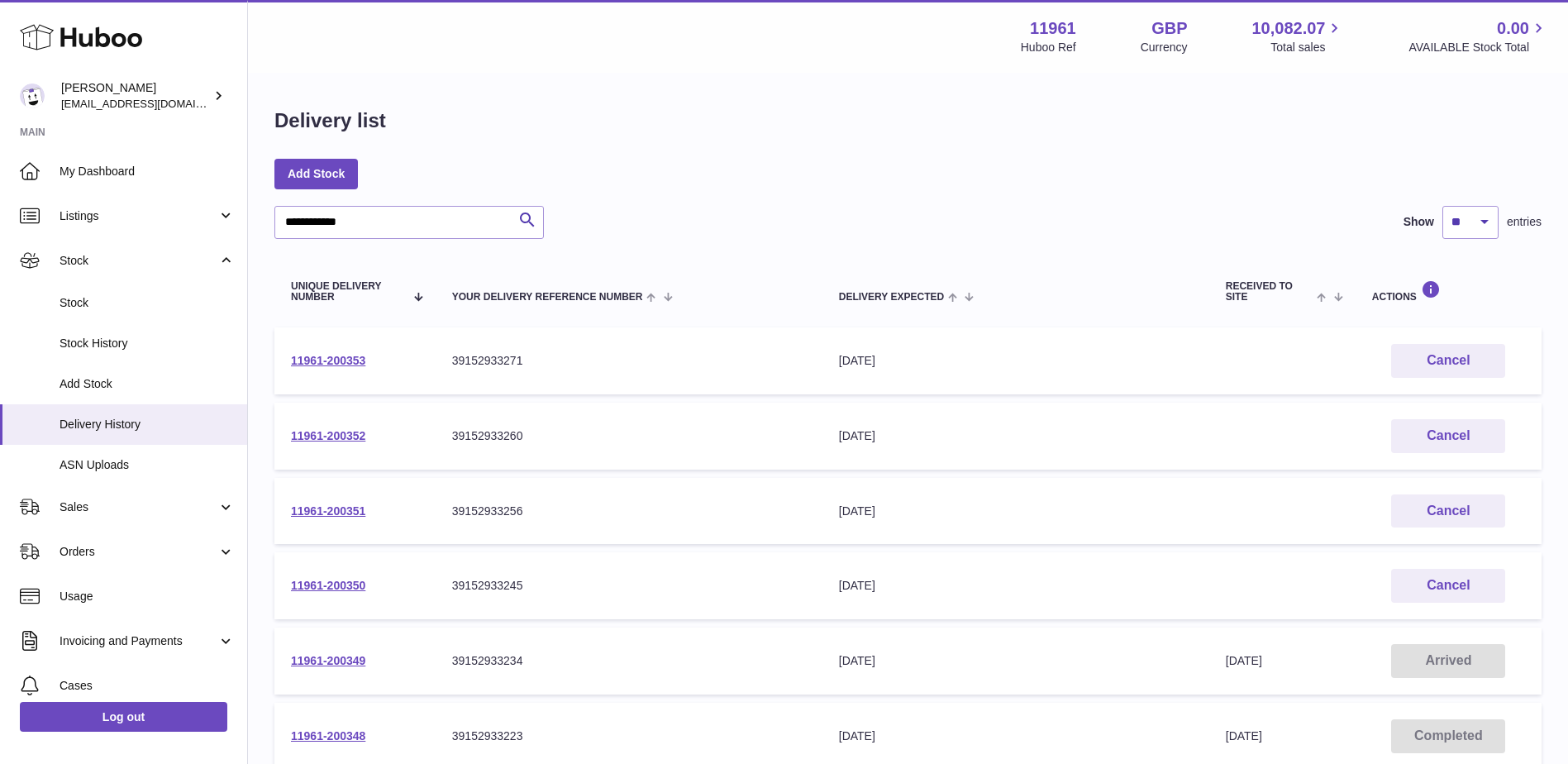
click at [751, 572] on td "Your Delivery Reference Number 39152933245" at bounding box center [629, 586] width 387 height 67
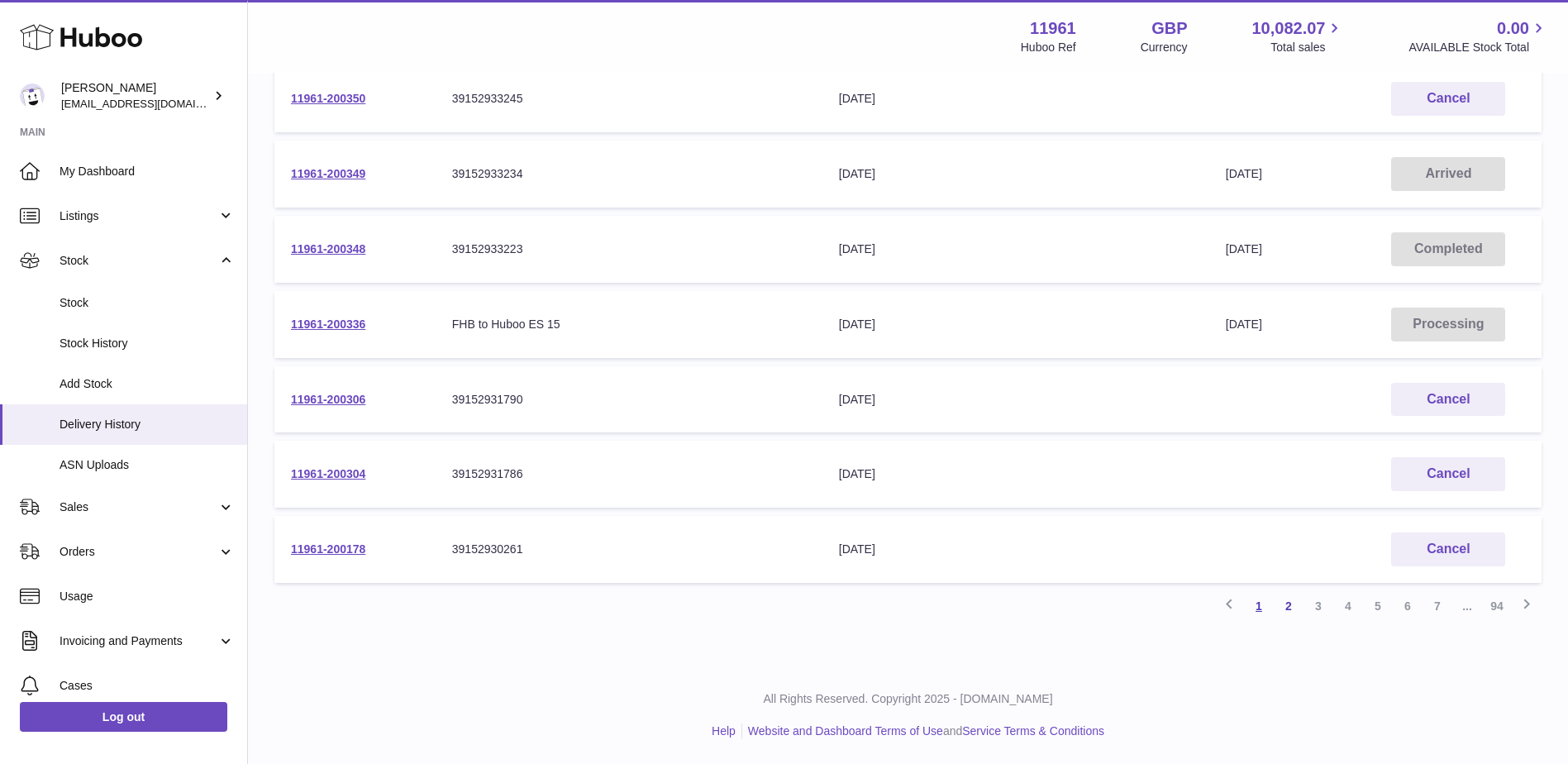
click at [1261, 600] on link "1" at bounding box center [1259, 606] width 30 height 30
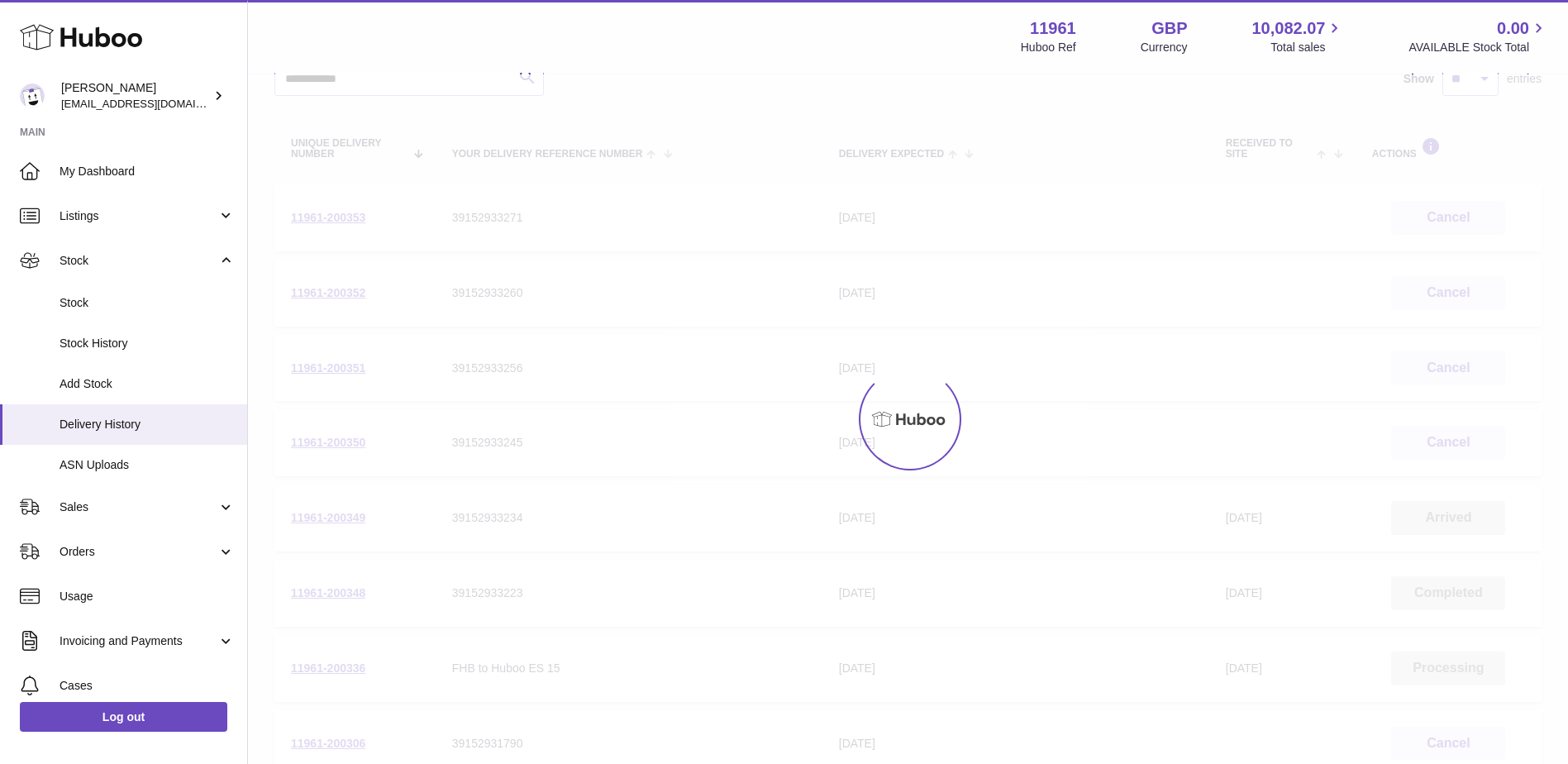
scroll to position [74, 0]
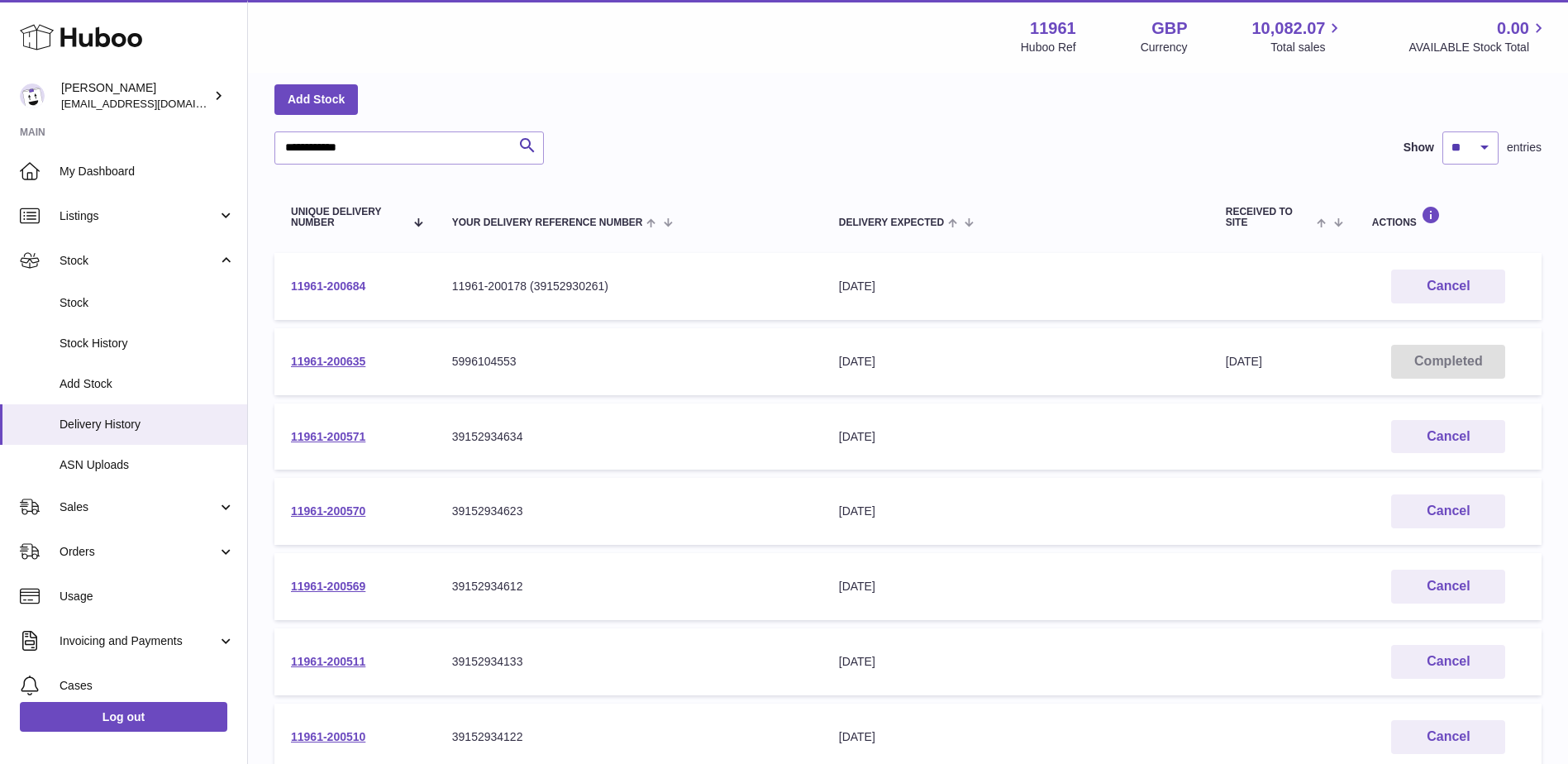
click at [352, 287] on link "11961-200684" at bounding box center [328, 287] width 74 height 13
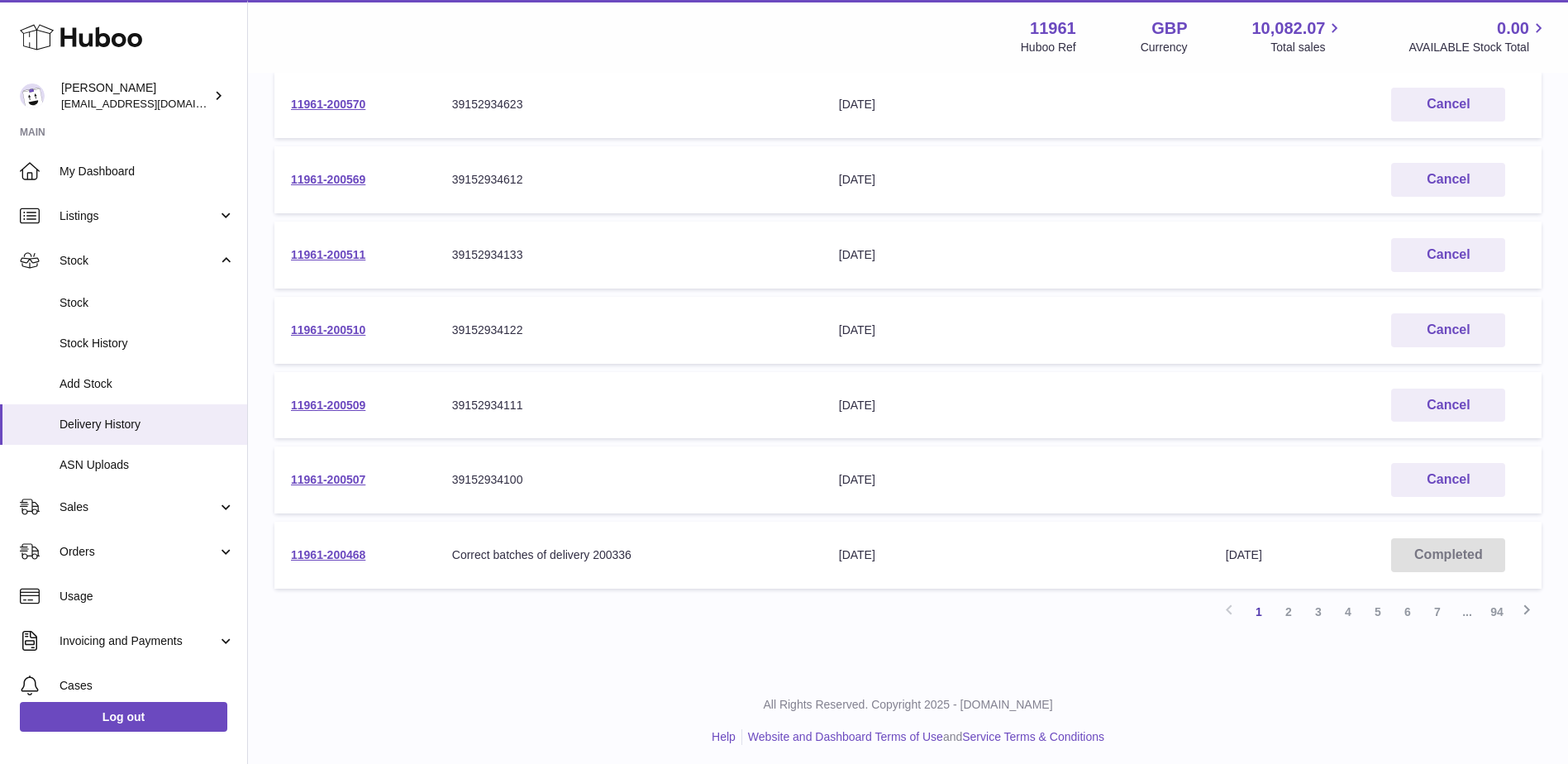
scroll to position [487, 0]
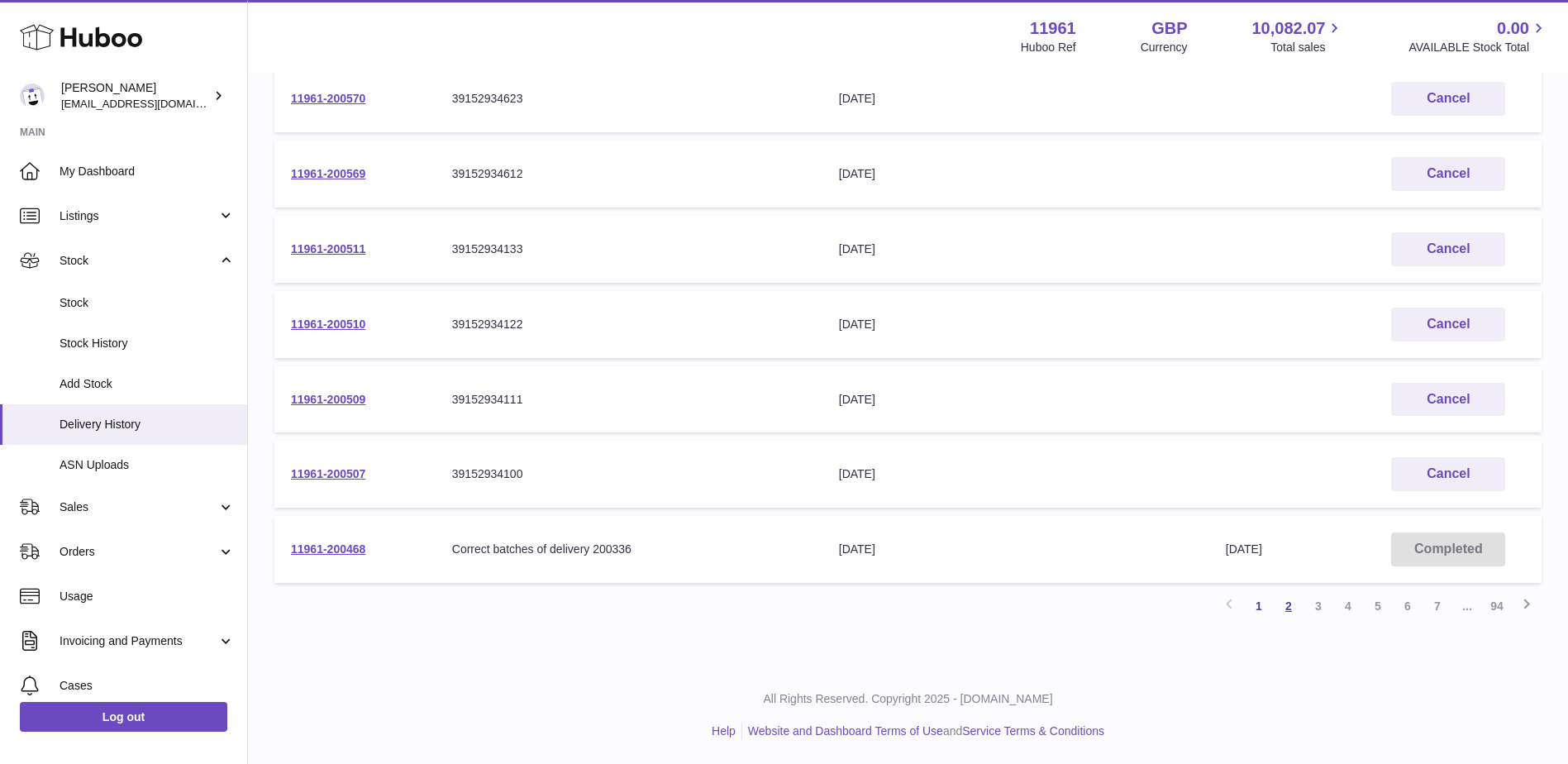
click at [1290, 607] on link "2" at bounding box center [1289, 606] width 30 height 30
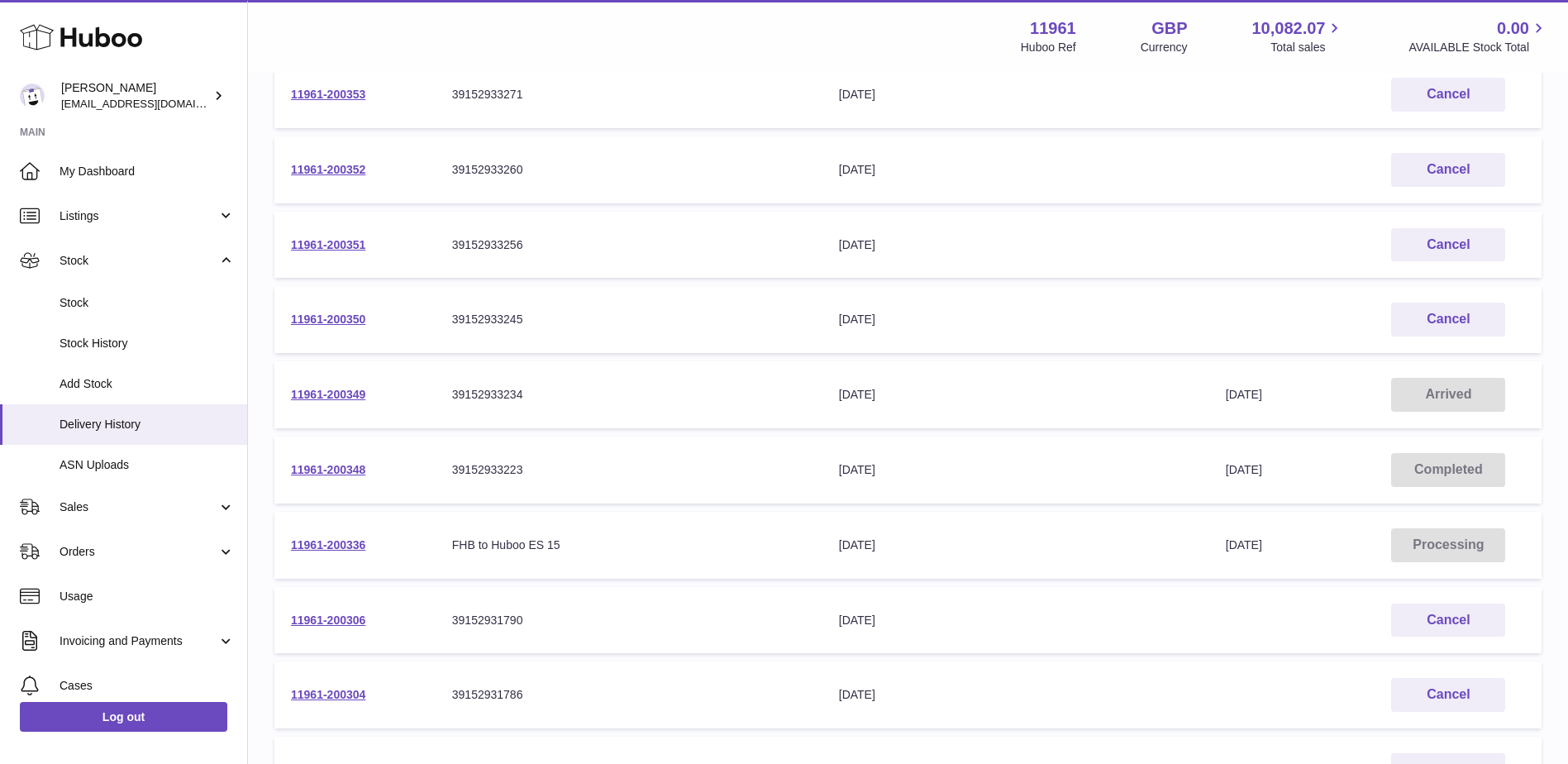
scroll to position [487, 0]
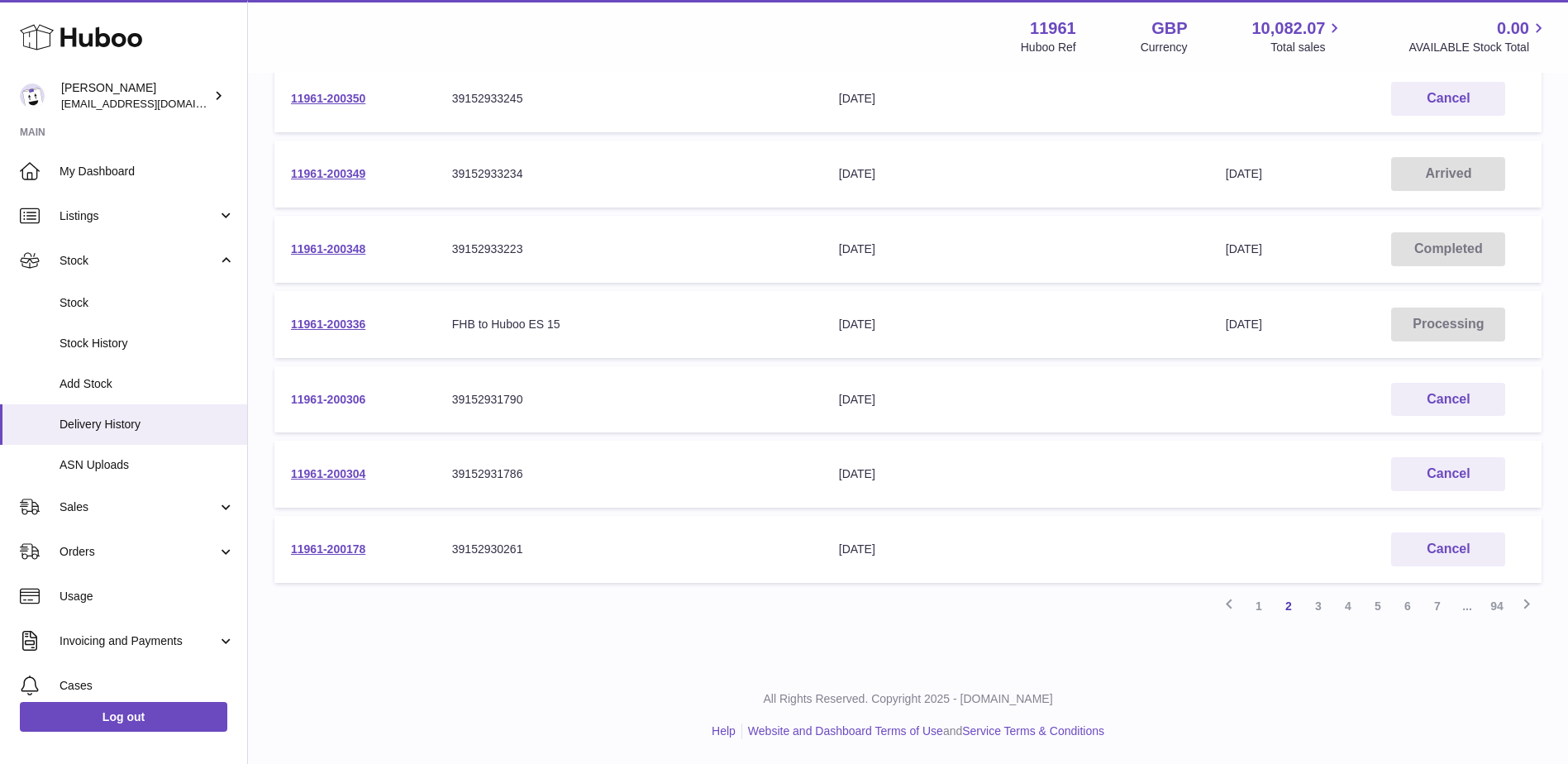
click at [350, 400] on link "11961-200306" at bounding box center [328, 399] width 74 height 13
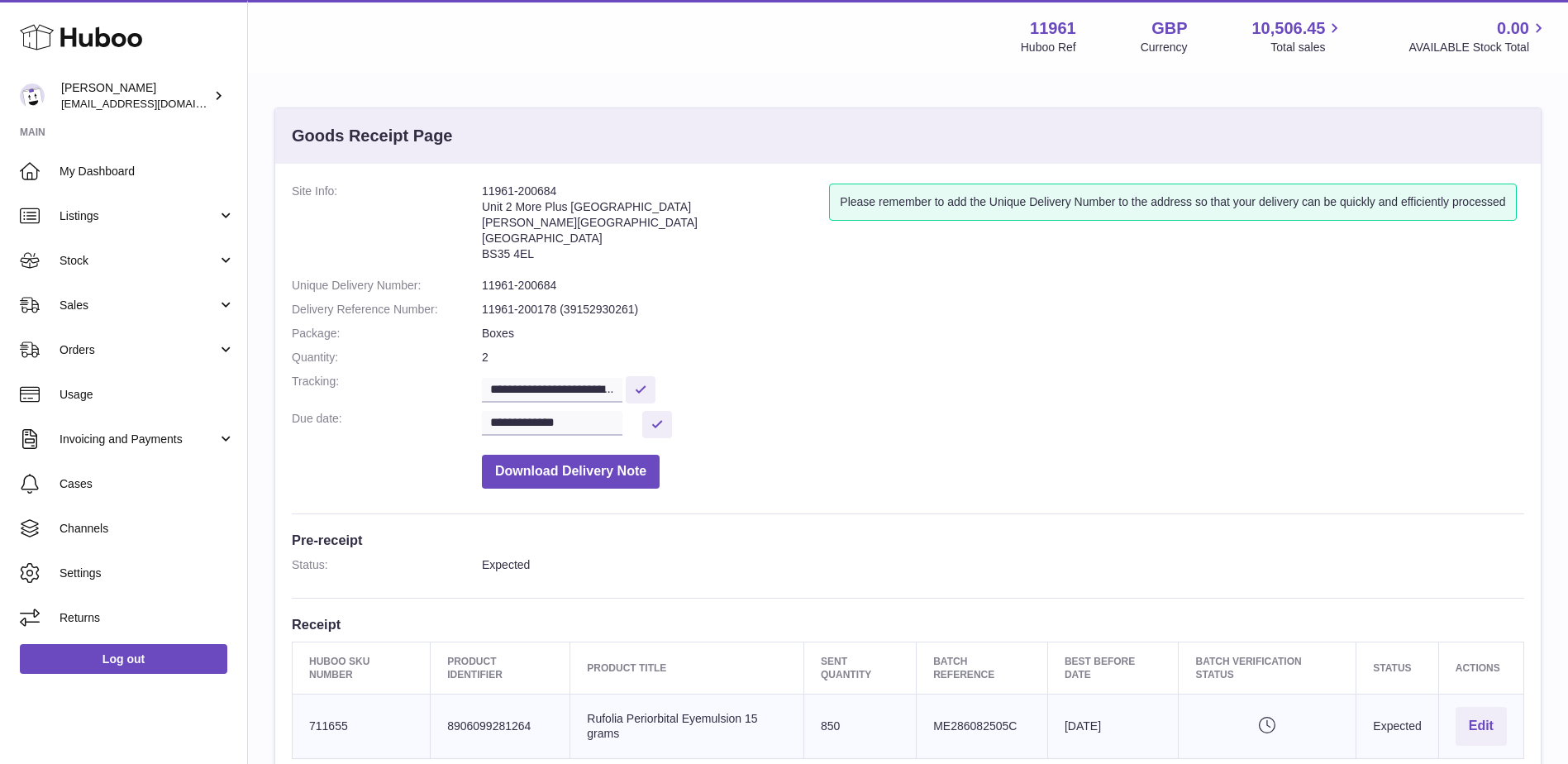
click at [914, 459] on dd "Download Delivery Note" at bounding box center [1003, 468] width 1043 height 42
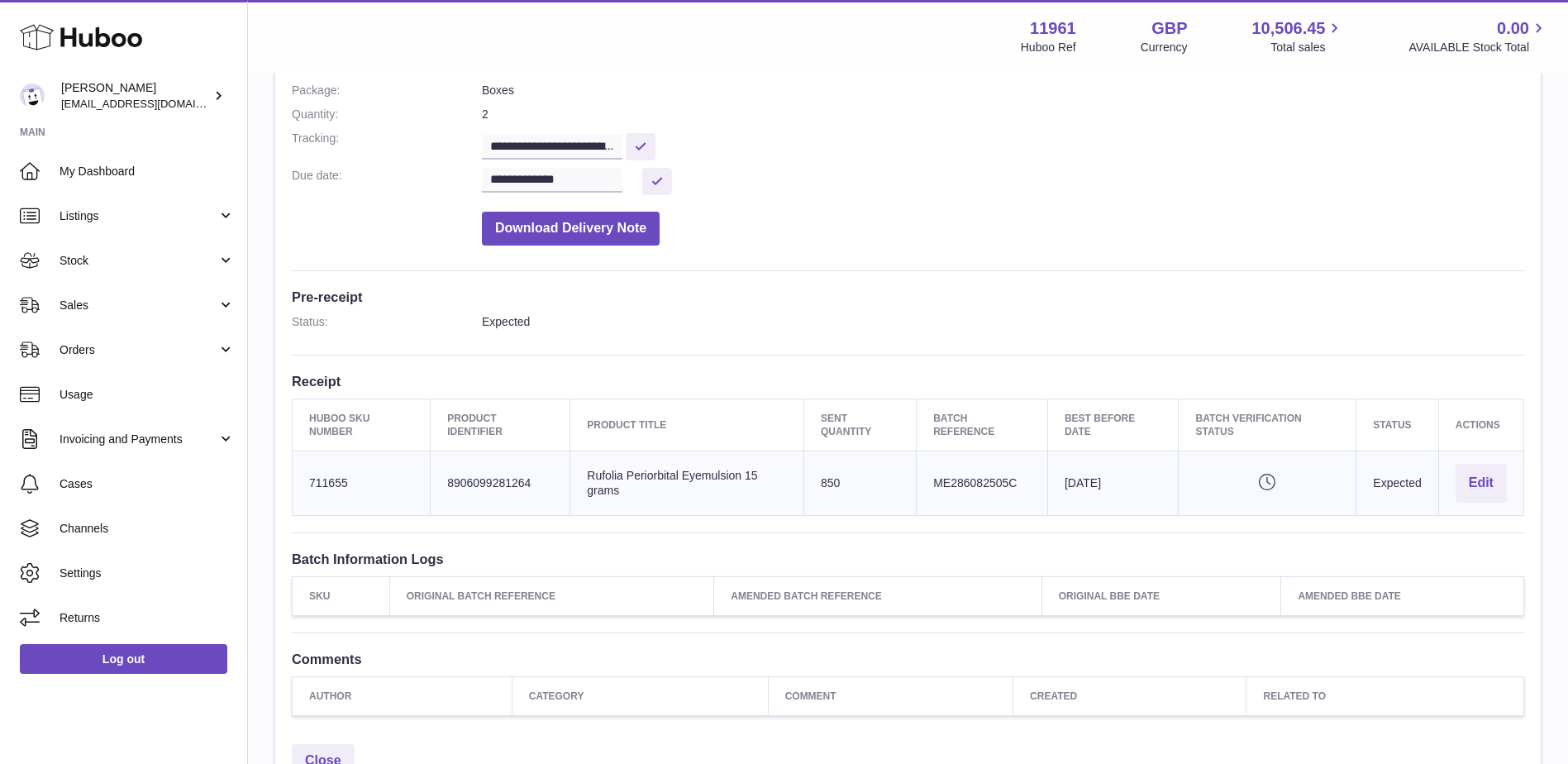
scroll to position [262, 0]
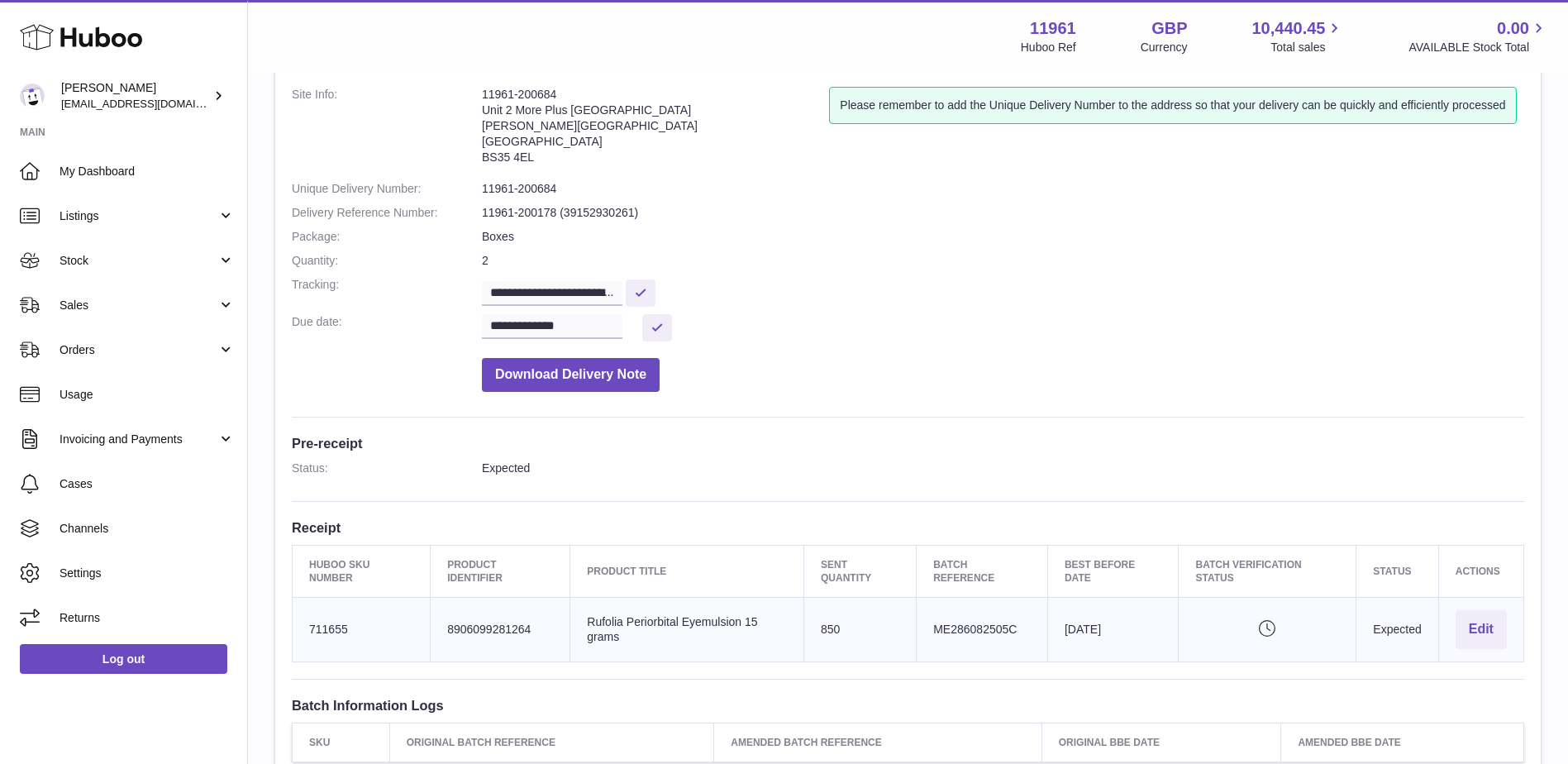
scroll to position [98, 0]
click at [291, 386] on div "**********" at bounding box center [908, 472] width 1266 height 815
click at [332, 374] on dt at bounding box center [387, 369] width 190 height 42
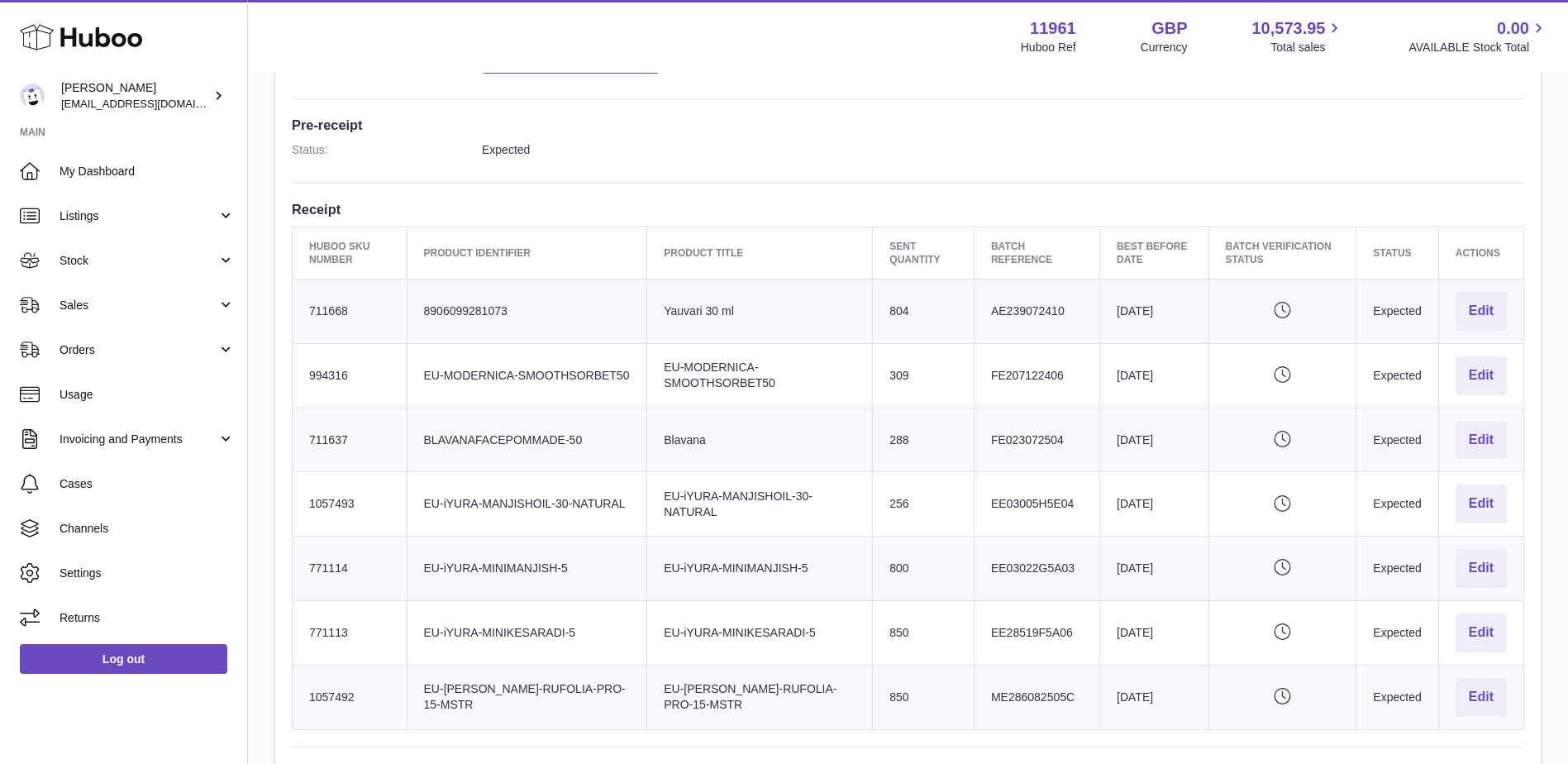
scroll to position [415, 0]
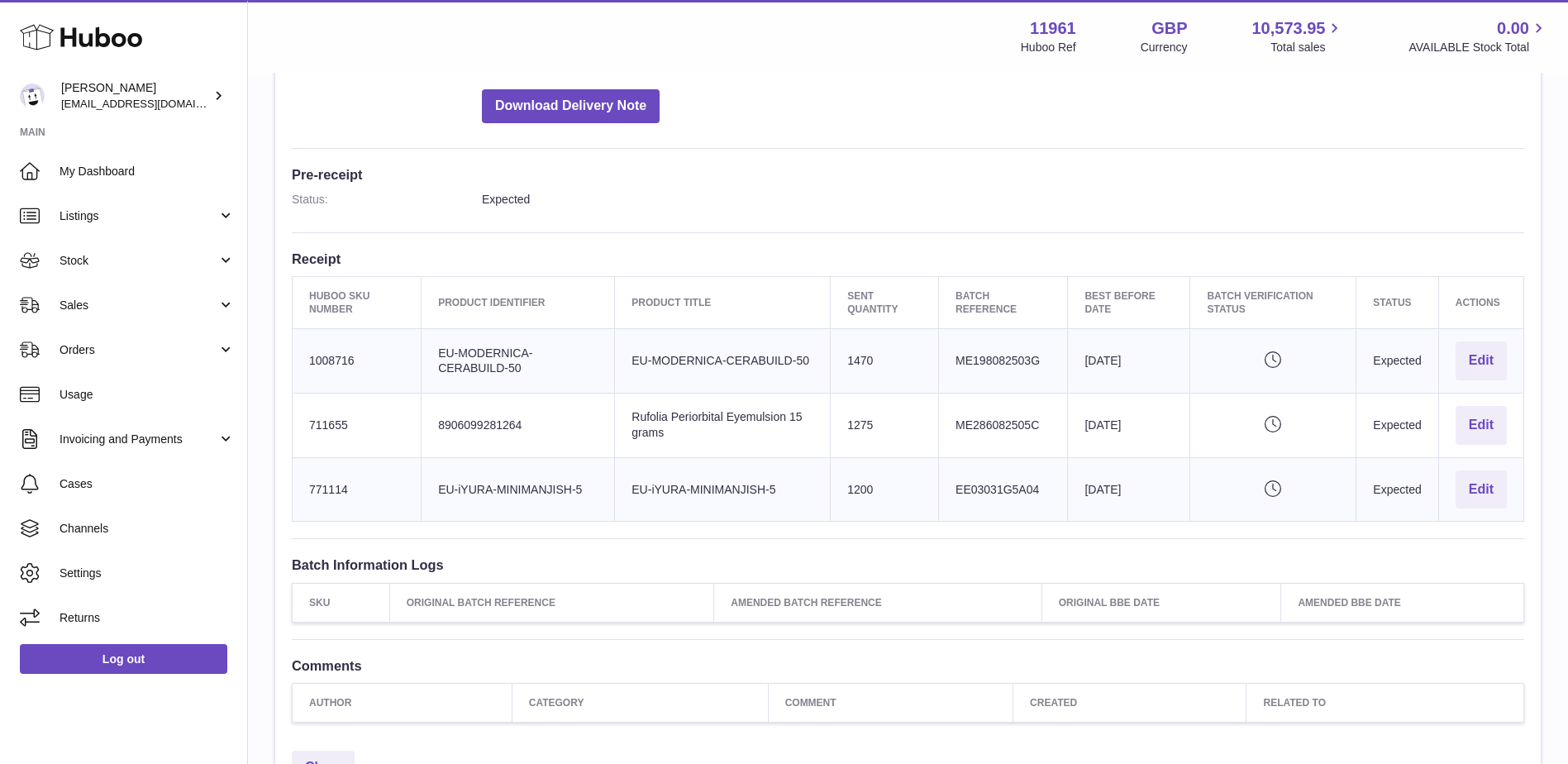
scroll to position [368, 0]
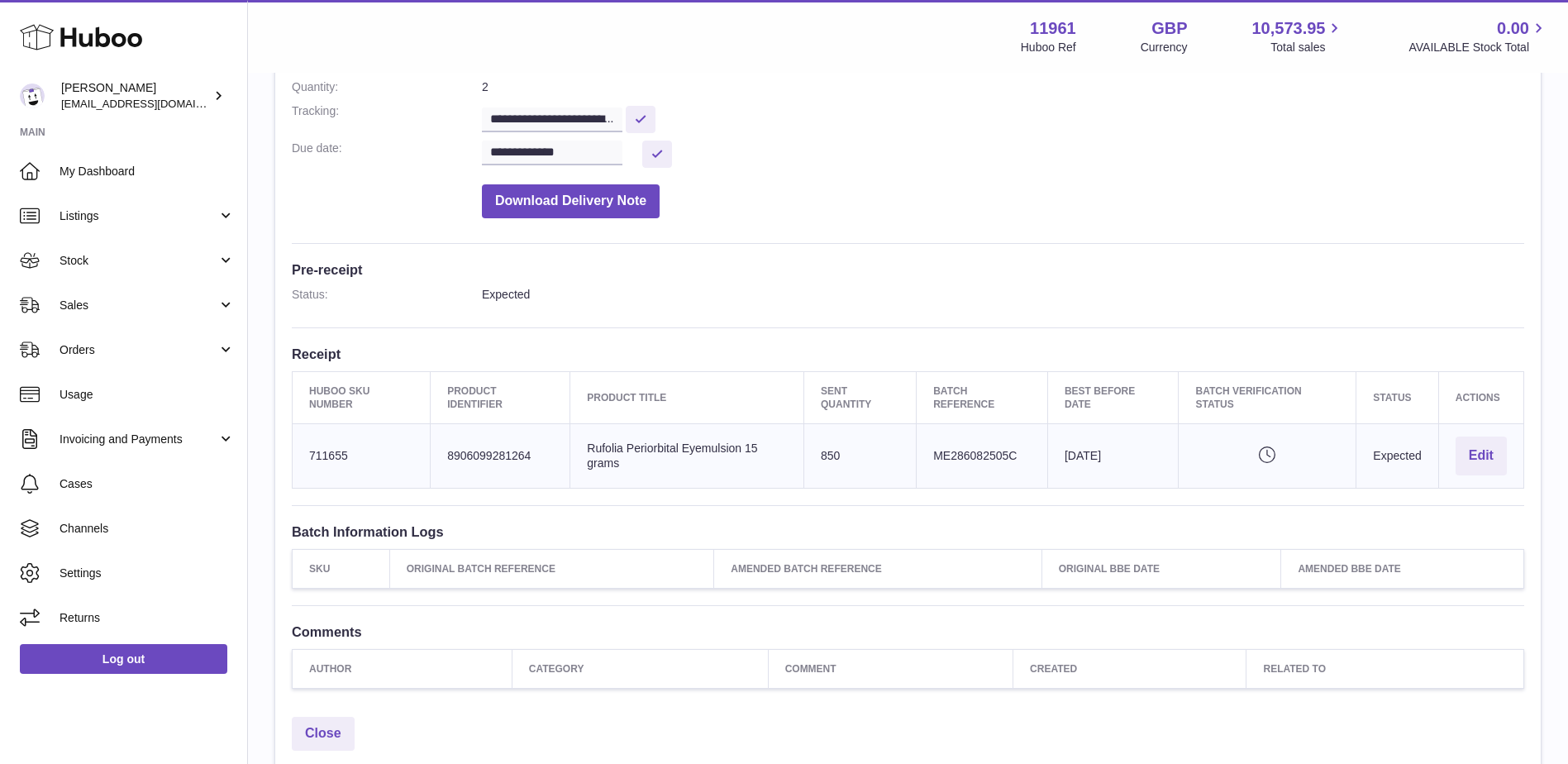
scroll to position [271, 0]
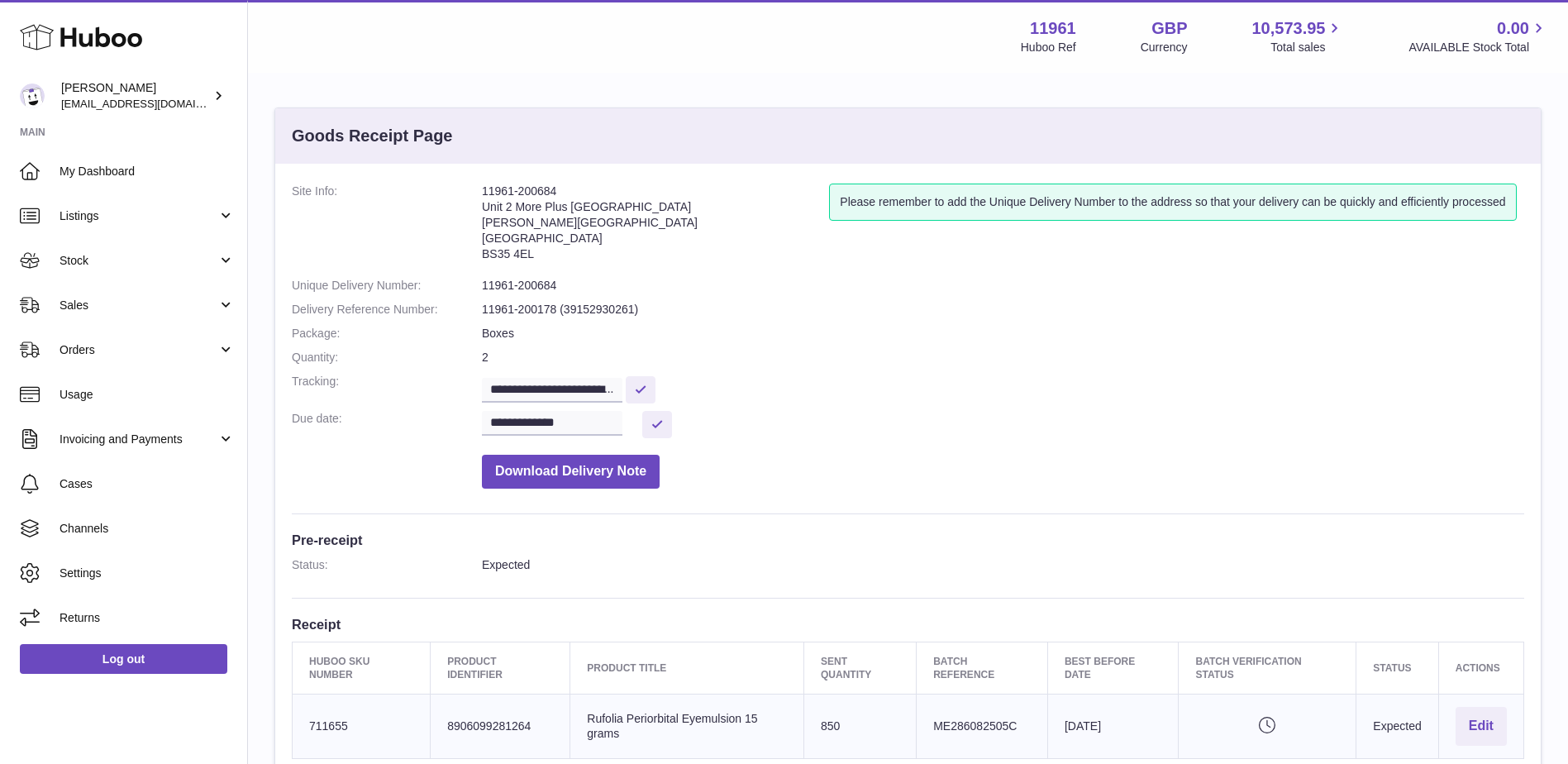
scroll to position [404, 0]
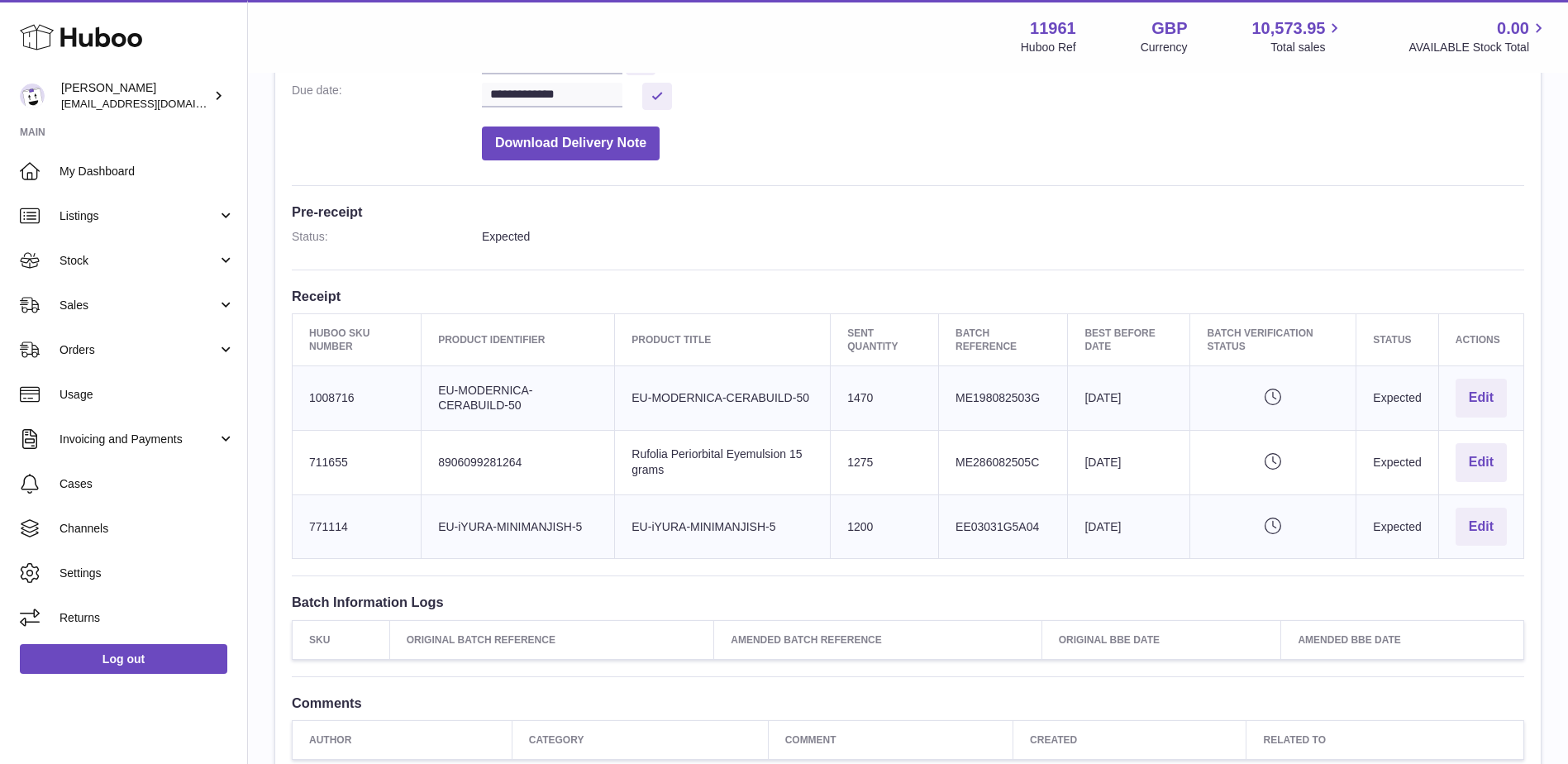
scroll to position [329, 0]
